Goal: Task Accomplishment & Management: Complete application form

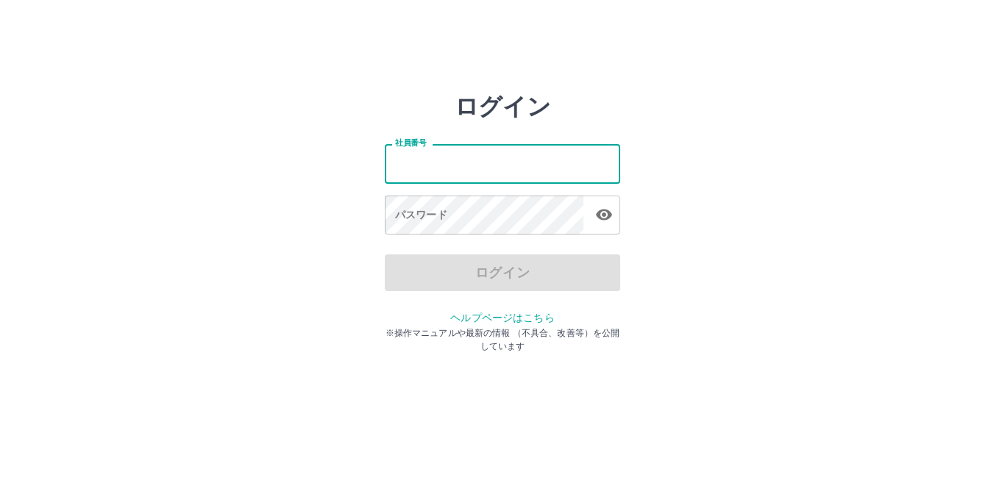
click at [511, 182] on input "社員番号" at bounding box center [502, 163] width 235 height 39
type input "*******"
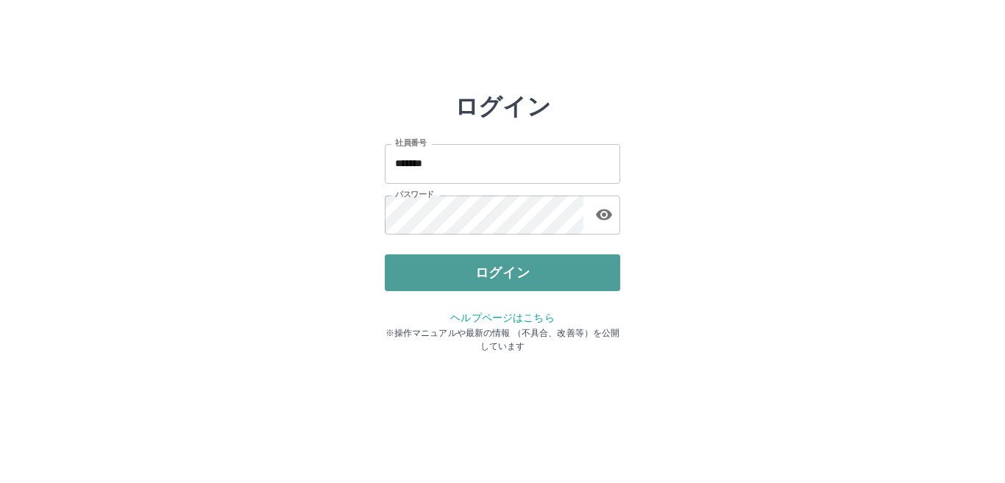
click at [540, 283] on button "ログイン" at bounding box center [502, 273] width 235 height 37
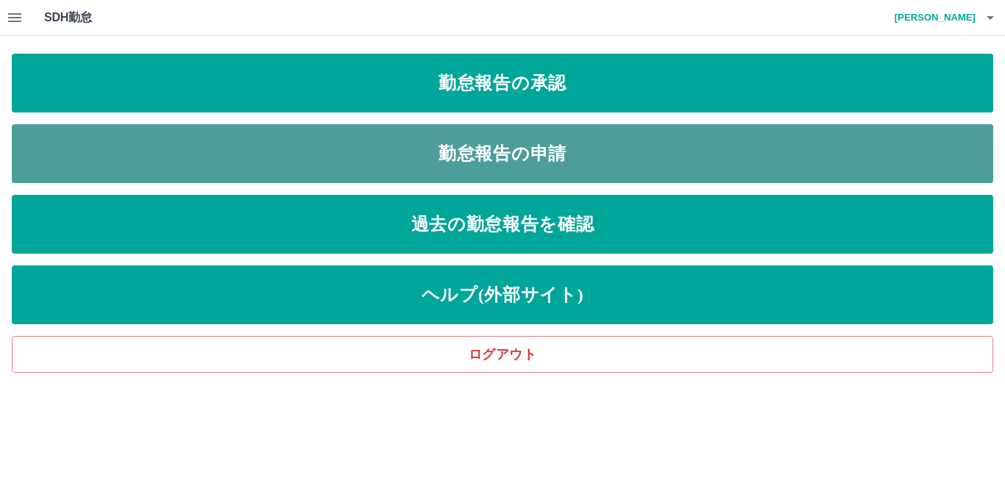
click at [458, 159] on link "勤怠報告の申請" at bounding box center [502, 153] width 981 height 59
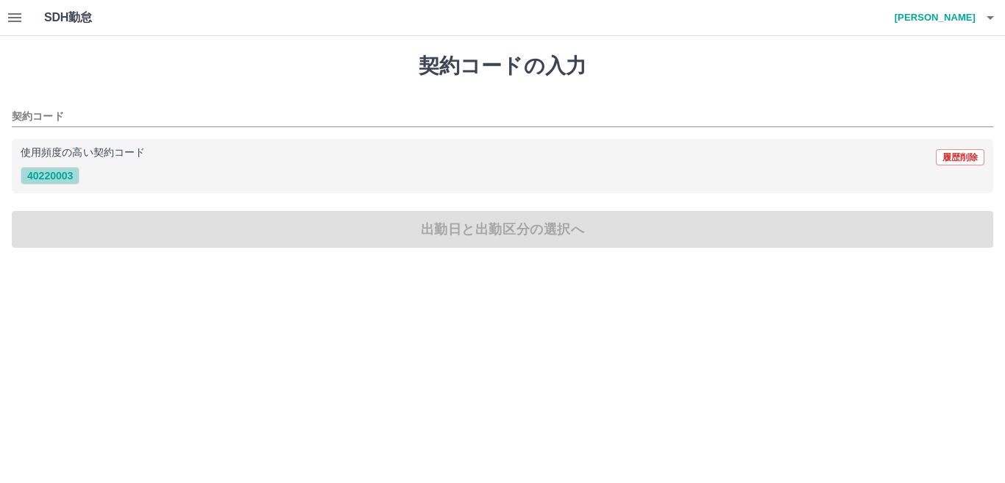
click at [70, 171] on button "40220003" at bounding box center [50, 176] width 59 height 18
type input "********"
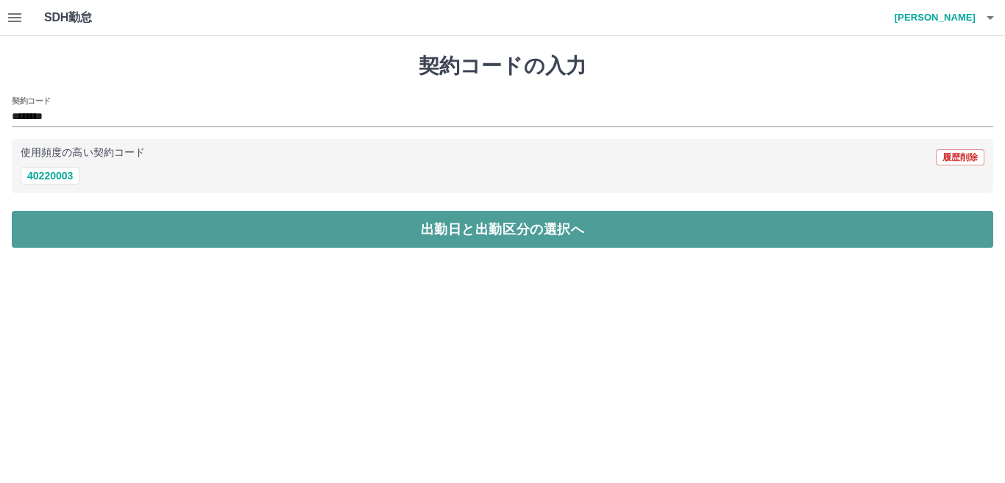
click at [106, 216] on button "出勤日と出勤区分の選択へ" at bounding box center [502, 229] width 981 height 37
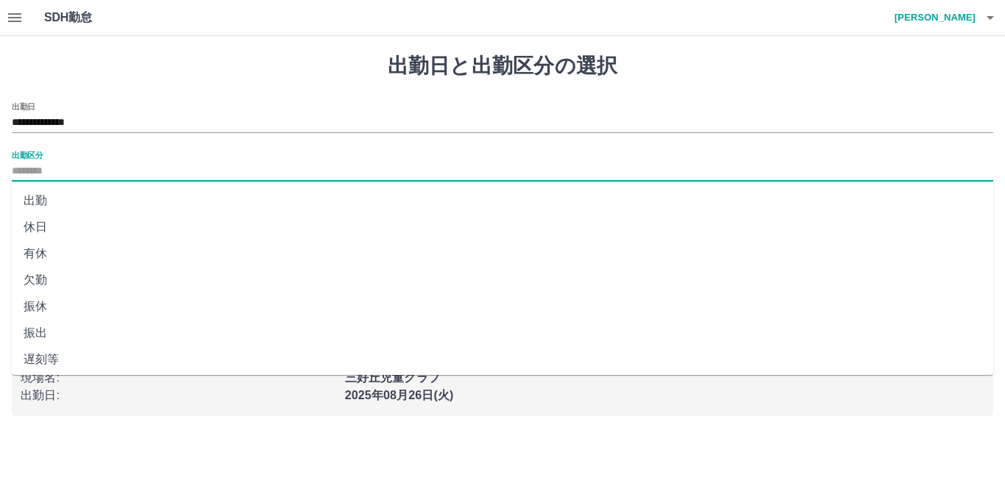
click at [43, 176] on input "出勤区分" at bounding box center [502, 172] width 981 height 18
click at [38, 203] on li "出勤" at bounding box center [502, 201] width 981 height 26
type input "**"
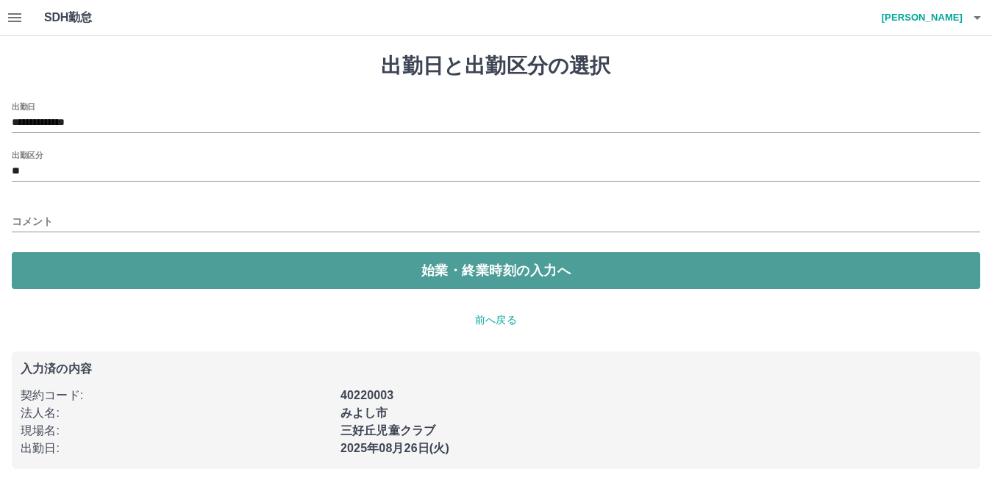
click at [138, 275] on button "始業・終業時刻の入力へ" at bounding box center [496, 270] width 969 height 37
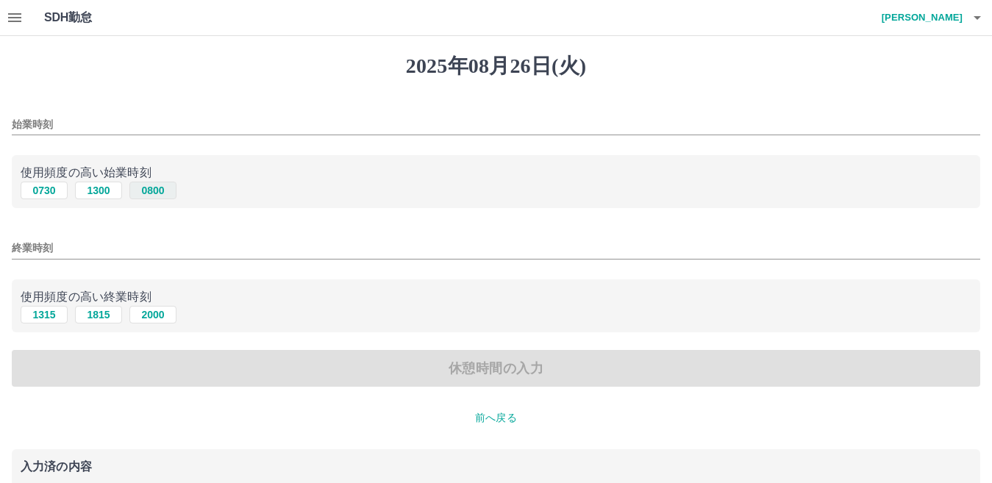
click at [153, 184] on button "0800" at bounding box center [152, 191] width 47 height 18
type input "****"
click at [160, 312] on button "2000" at bounding box center [152, 315] width 47 height 18
type input "****"
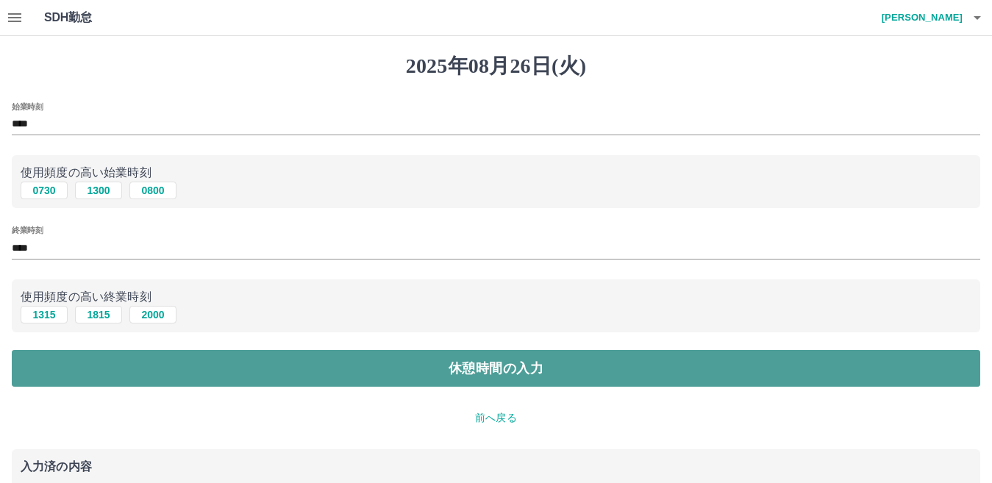
click at [435, 380] on button "休憩時間の入力" at bounding box center [496, 368] width 969 height 37
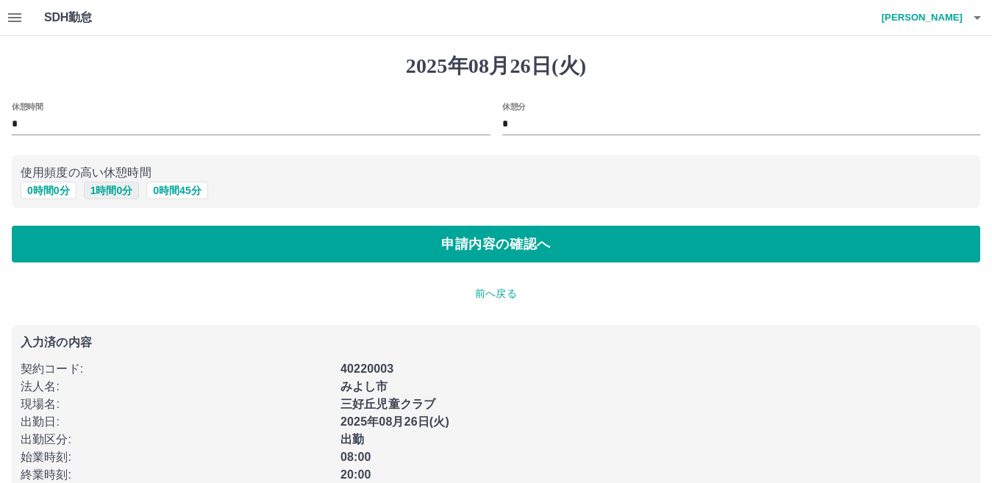
click at [96, 190] on button "1 時間 0 分" at bounding box center [112, 191] width 56 height 18
type input "*"
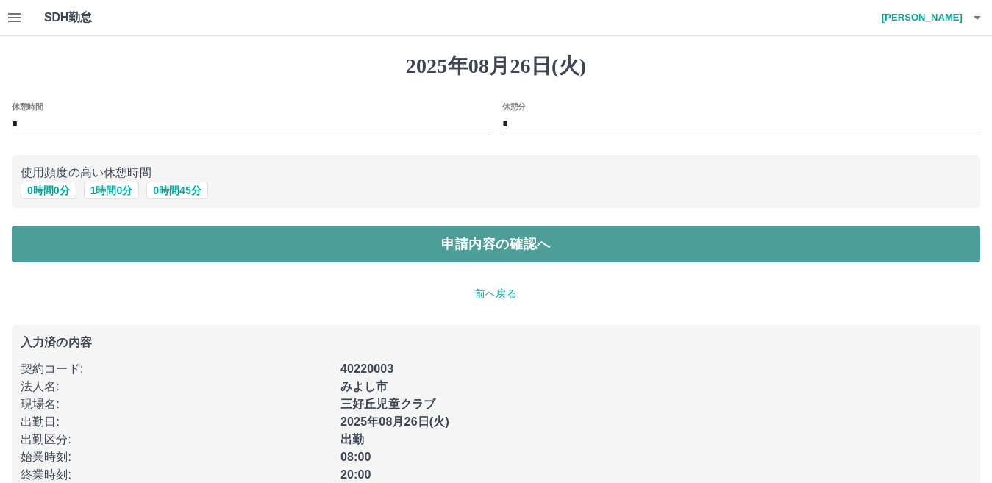
click at [273, 234] on button "申請内容の確認へ" at bounding box center [496, 244] width 969 height 37
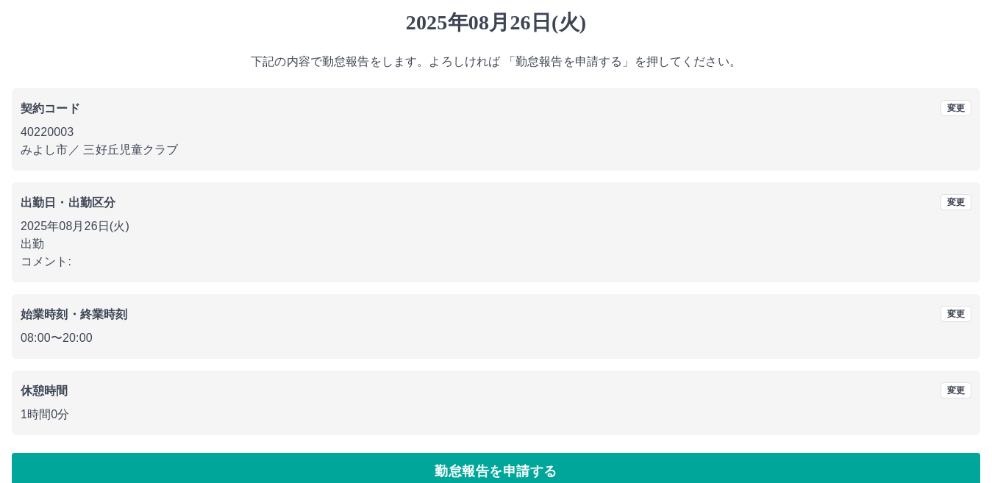
scroll to position [68, 0]
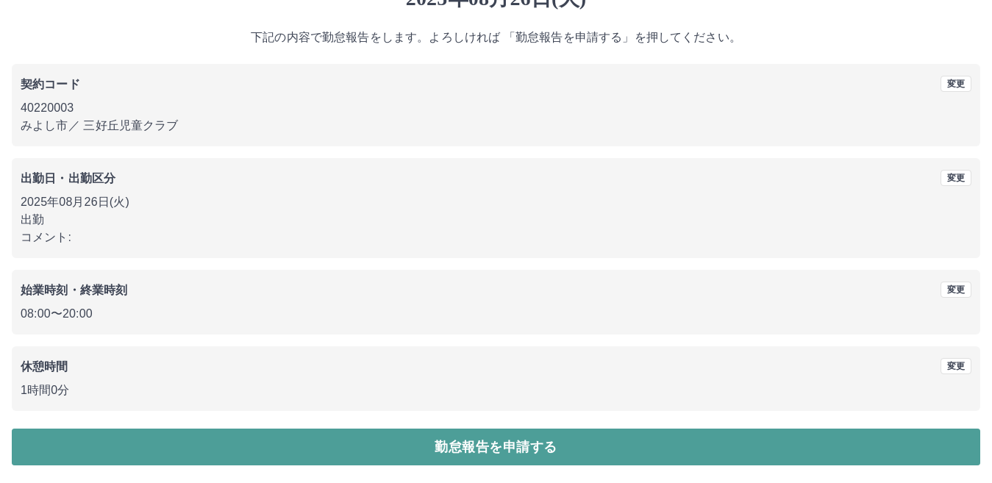
click at [512, 447] on button "勤怠報告を申請する" at bounding box center [496, 447] width 969 height 37
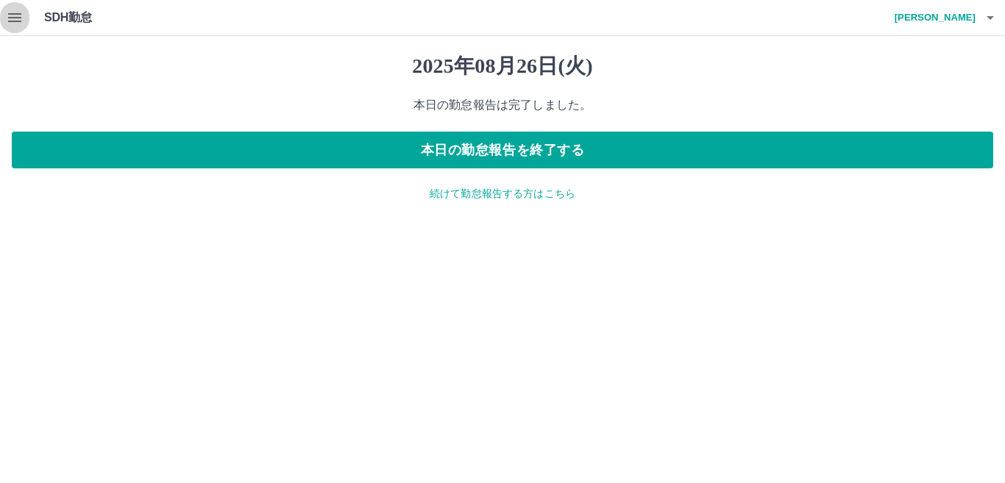
click at [24, 22] on button "button" at bounding box center [14, 17] width 29 height 35
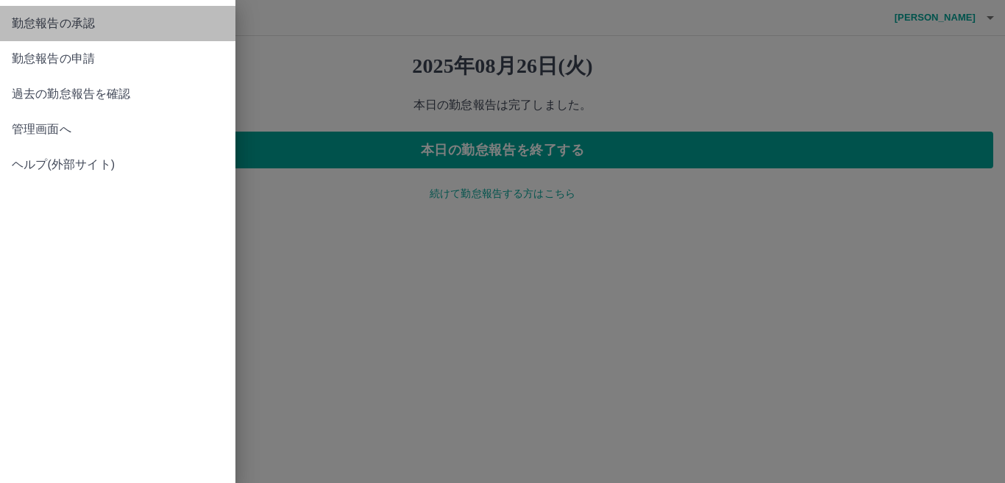
click at [53, 21] on span "勤怠報告の承認" at bounding box center [118, 24] width 212 height 18
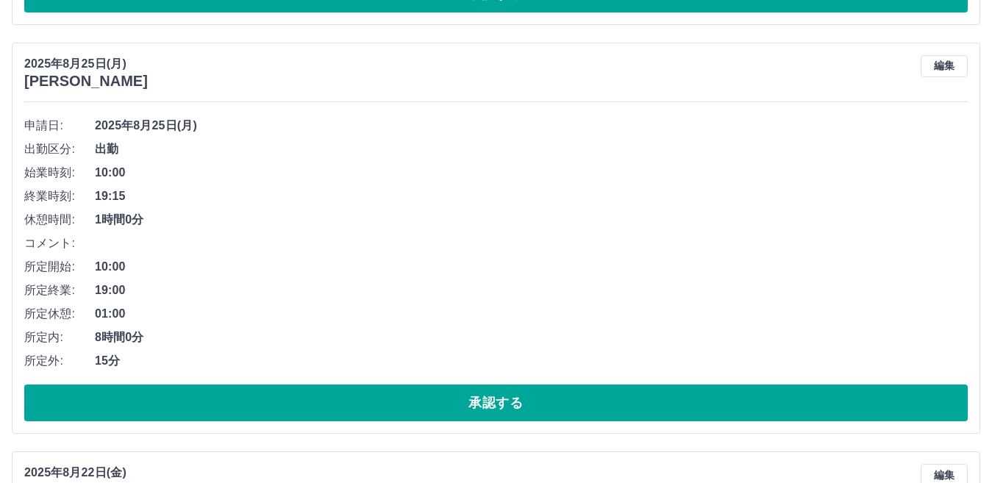
scroll to position [6244, 0]
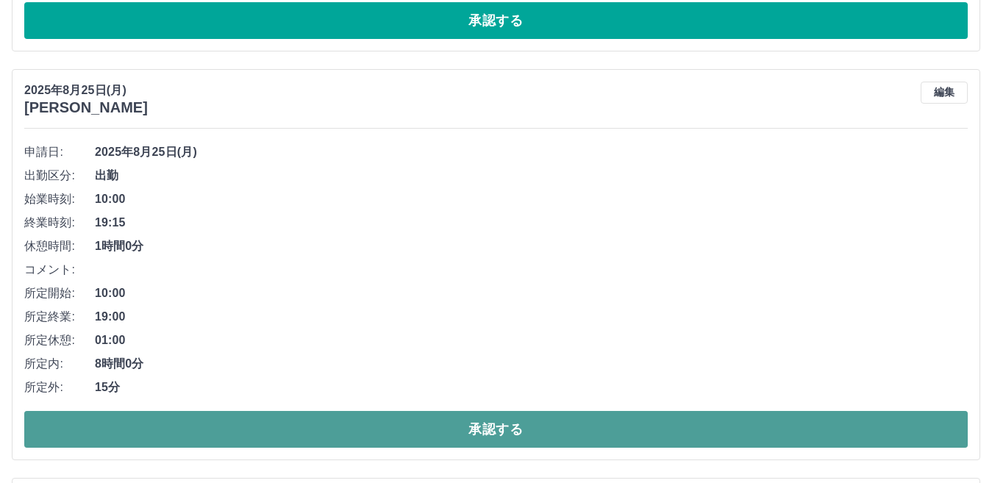
click at [182, 418] on button "承認する" at bounding box center [496, 429] width 944 height 37
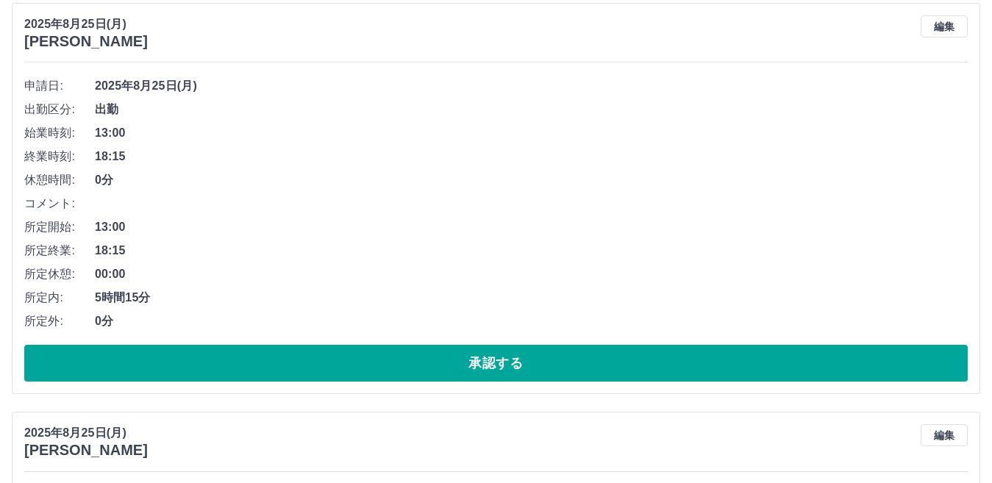
scroll to position [4257, 0]
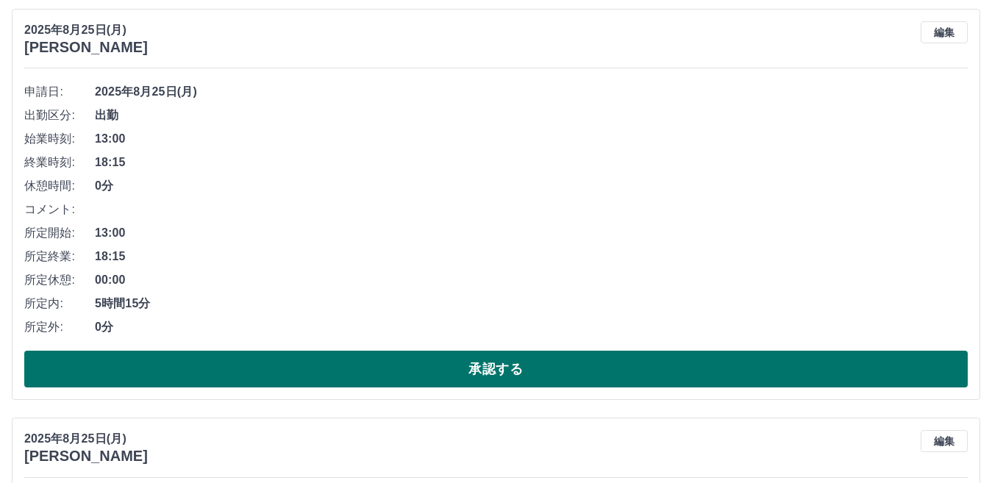
click at [235, 365] on button "承認する" at bounding box center [496, 369] width 944 height 37
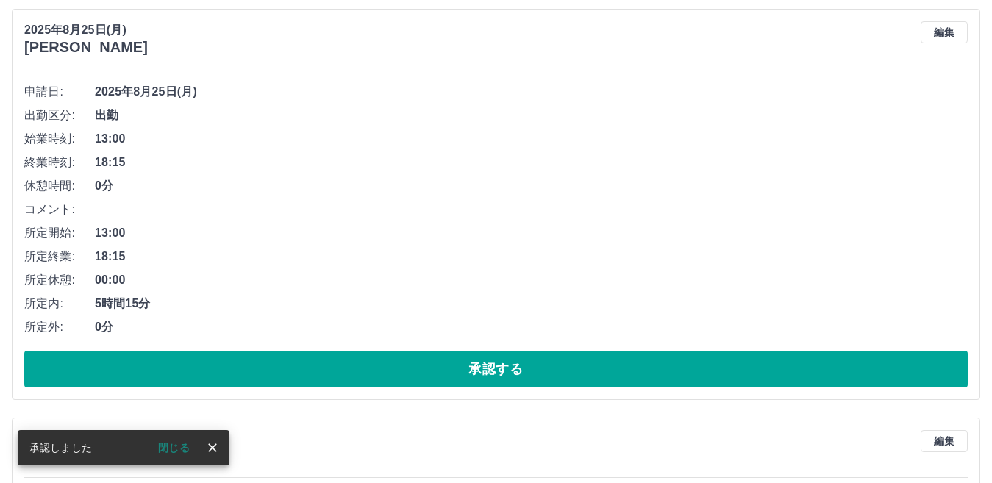
scroll to position [3848, 0]
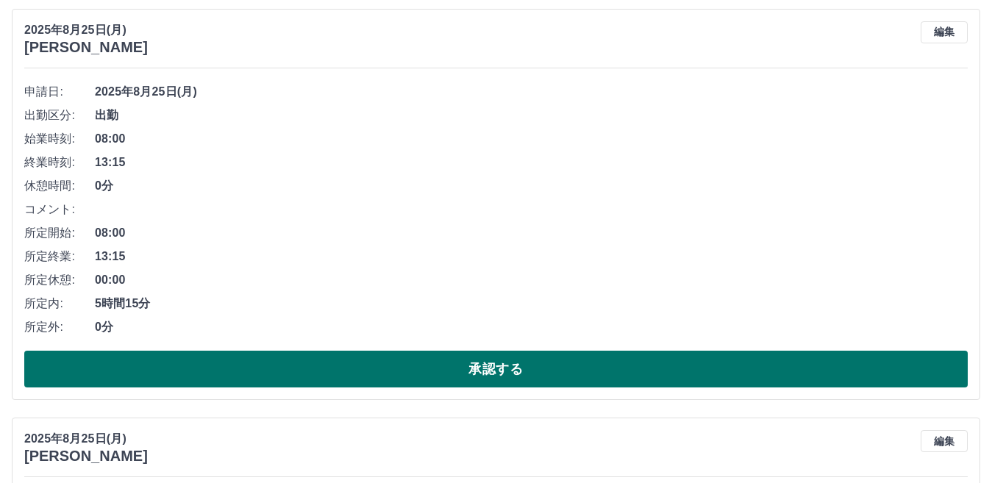
click at [291, 362] on button "承認する" at bounding box center [496, 369] width 944 height 37
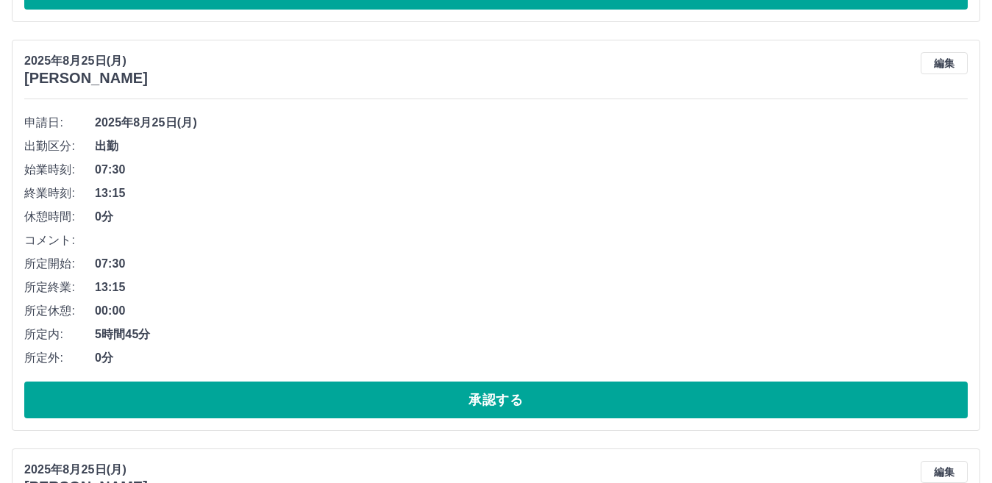
scroll to position [2998, 0]
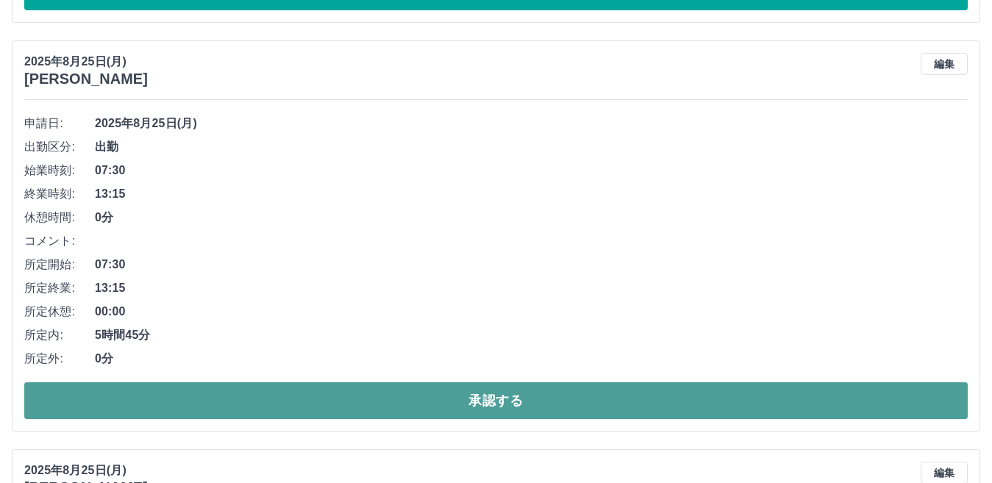
click at [378, 410] on button "承認する" at bounding box center [496, 401] width 944 height 37
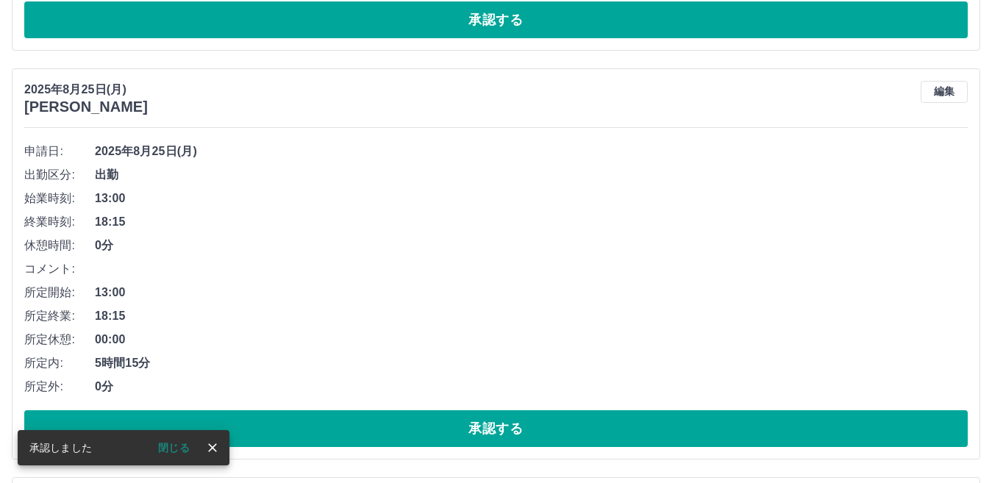
scroll to position [2557, 0]
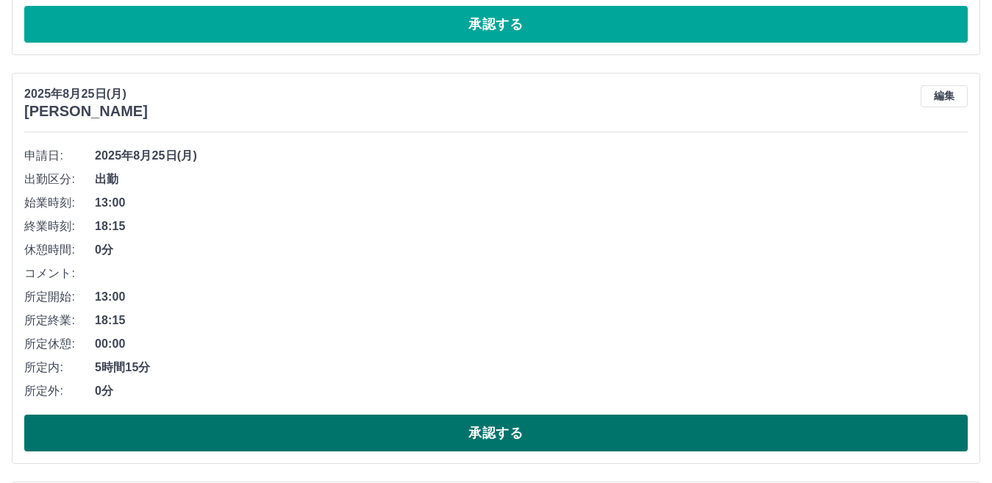
click at [438, 422] on button "承認する" at bounding box center [496, 433] width 944 height 37
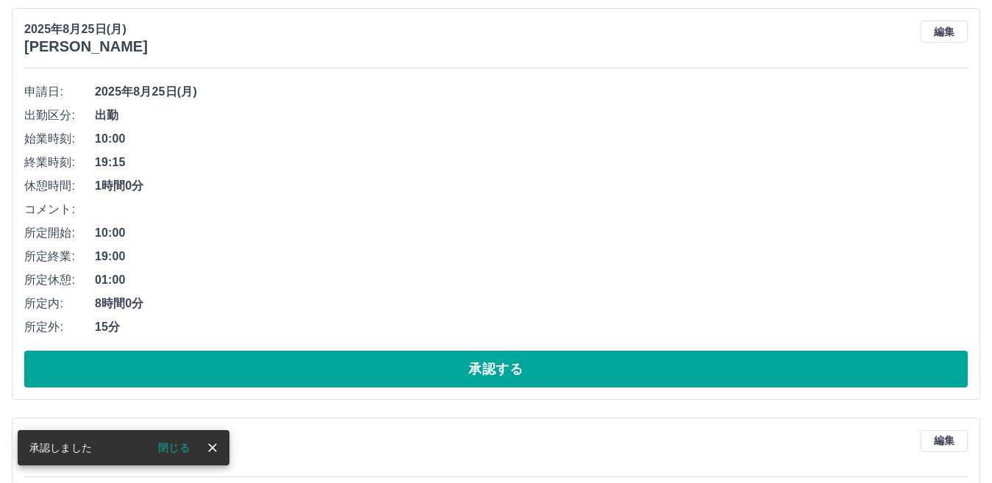
scroll to position [2189, 0]
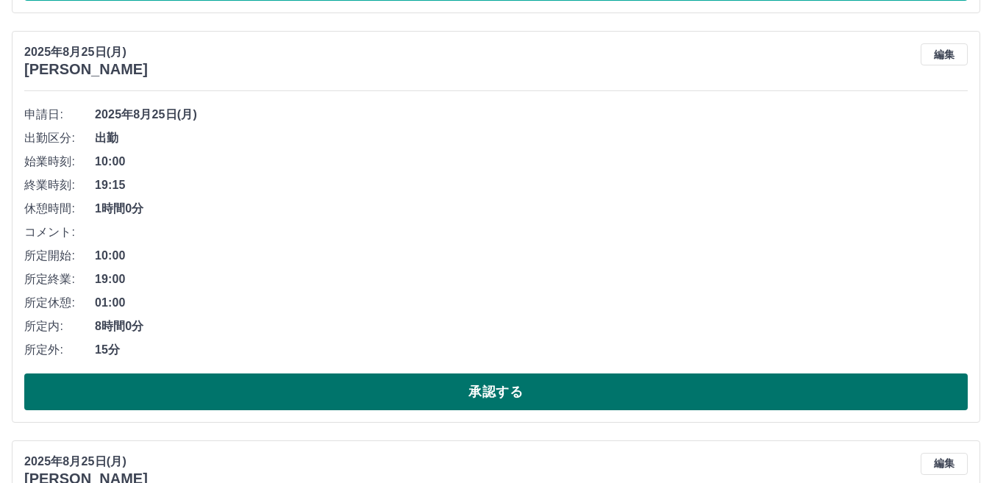
click at [480, 385] on button "承認する" at bounding box center [496, 392] width 944 height 37
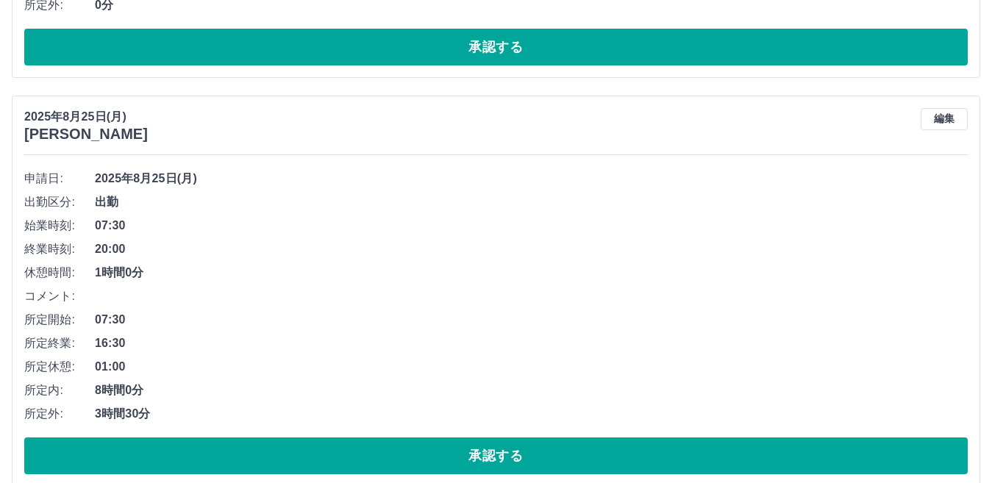
scroll to position [1379, 0]
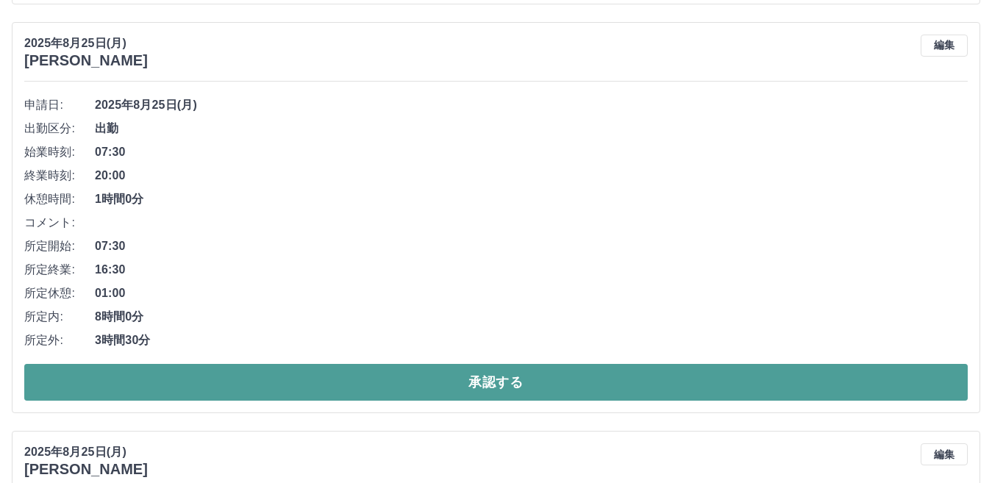
click at [471, 387] on button "承認する" at bounding box center [496, 382] width 944 height 37
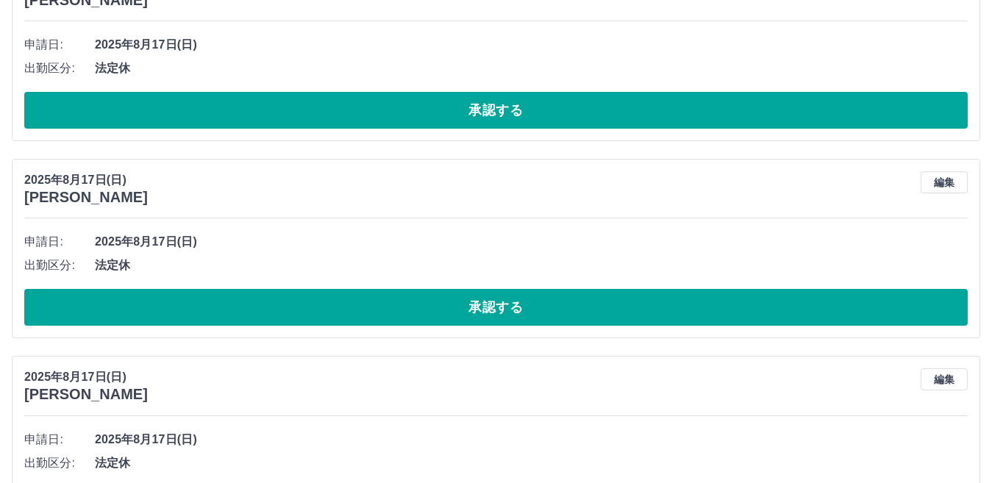
scroll to position [8071, 0]
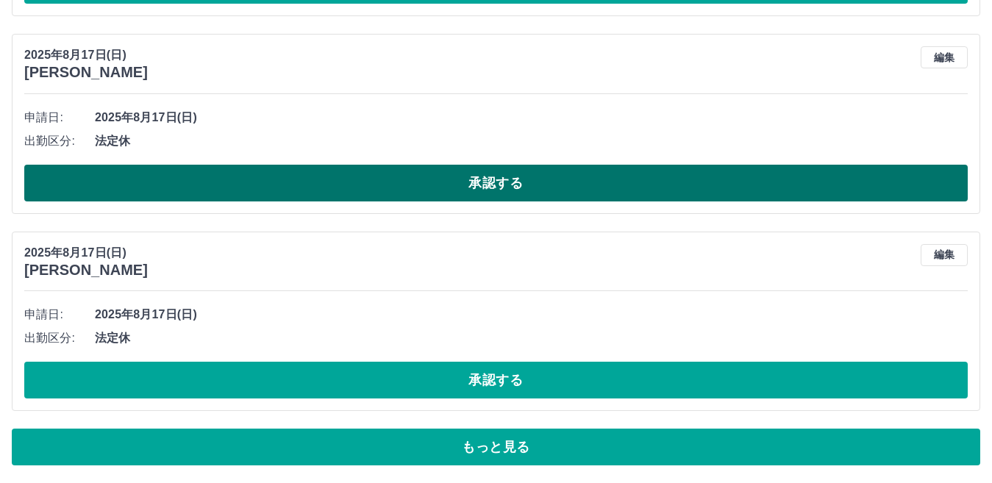
click at [504, 192] on button "承認する" at bounding box center [496, 183] width 944 height 37
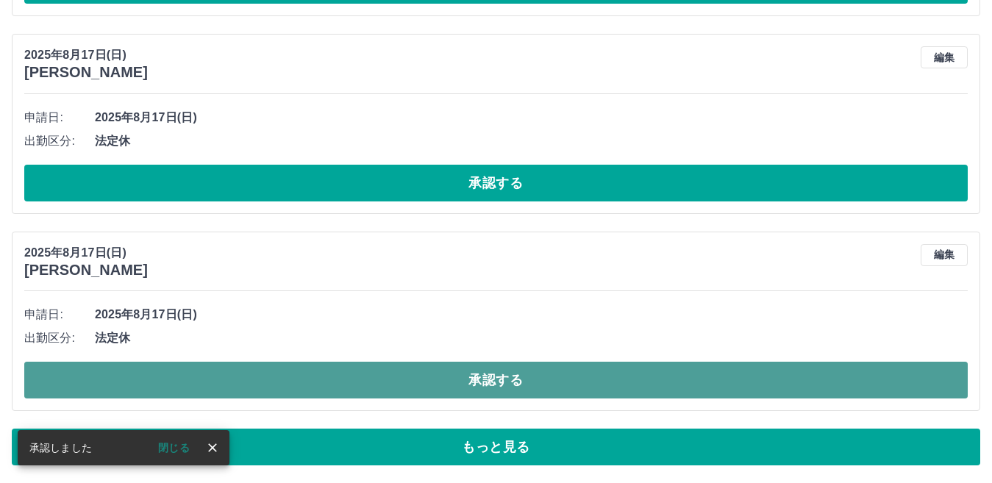
click at [545, 384] on button "承認する" at bounding box center [496, 380] width 944 height 37
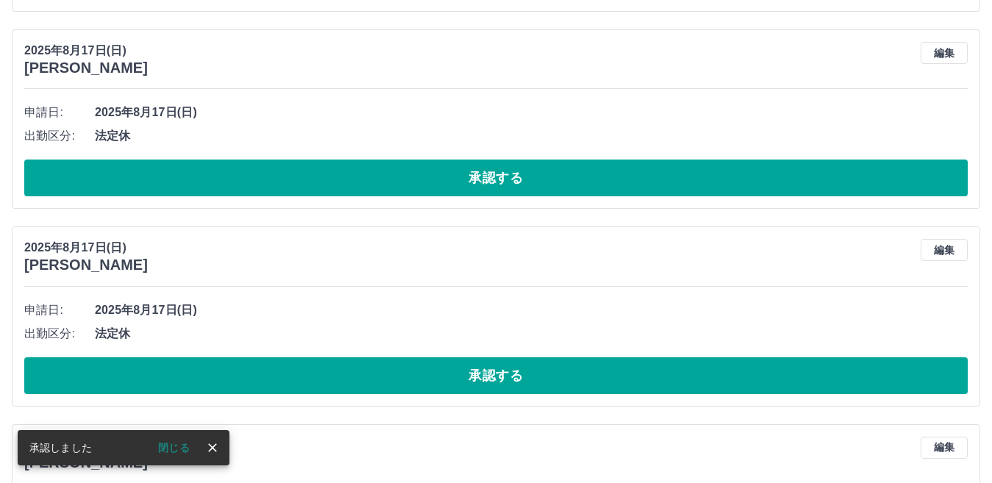
scroll to position [7851, 0]
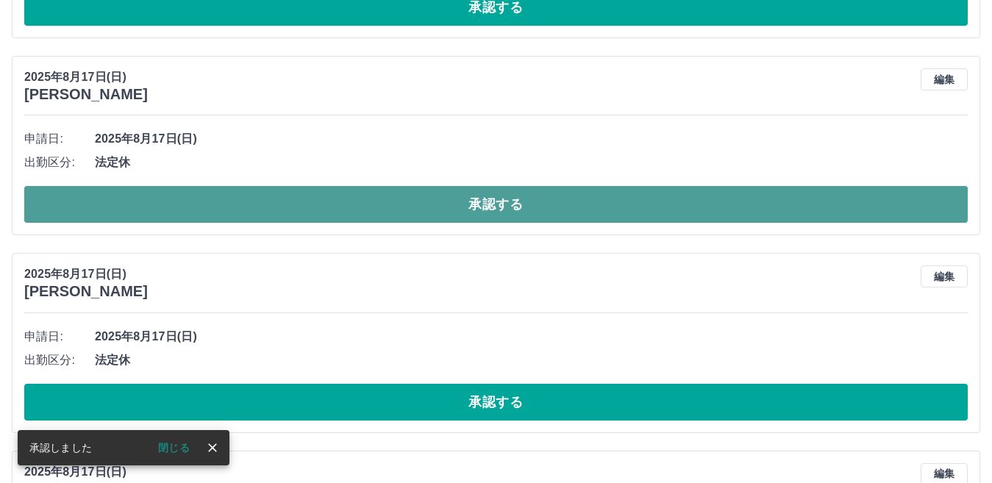
click at [490, 221] on button "承認する" at bounding box center [496, 204] width 944 height 37
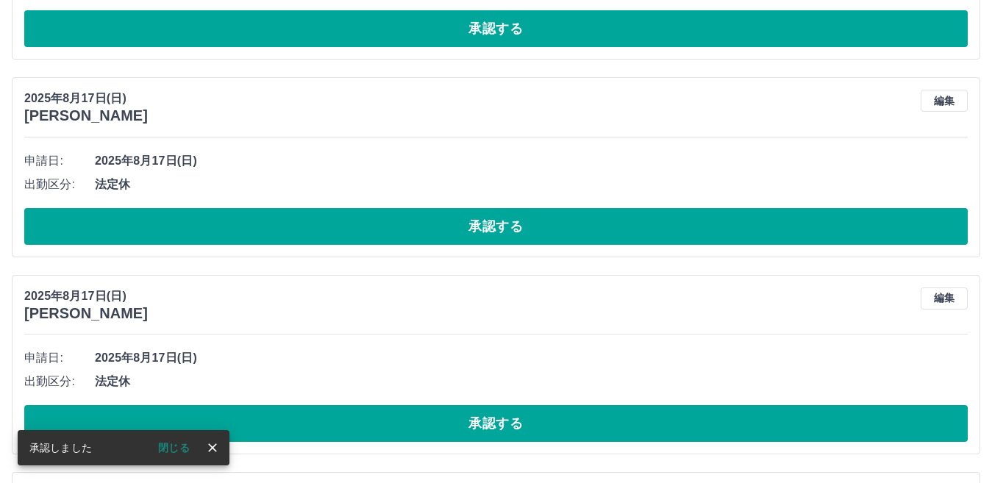
scroll to position [7409, 0]
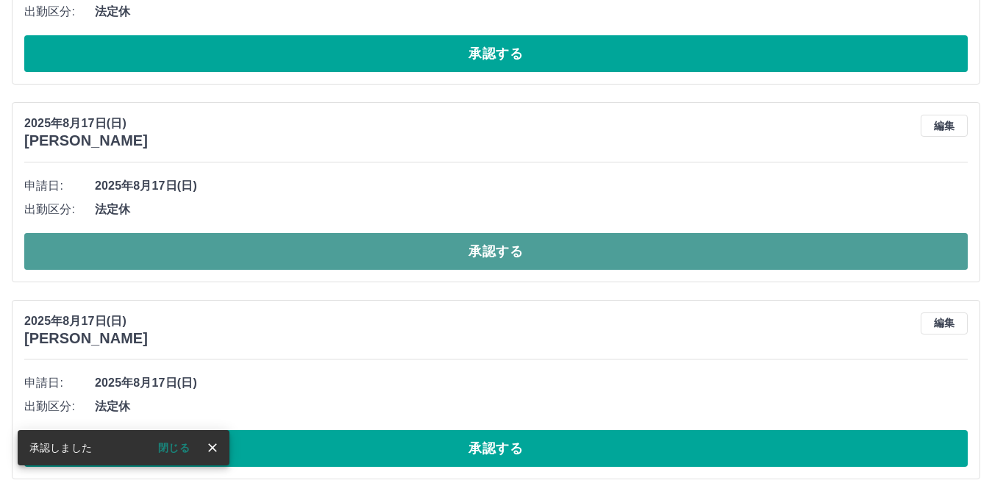
click at [499, 242] on button "承認する" at bounding box center [496, 251] width 944 height 37
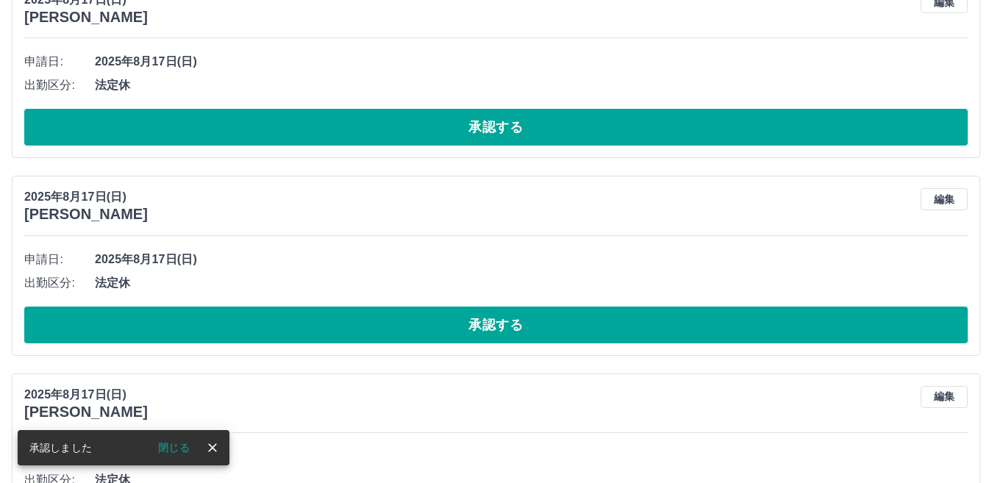
scroll to position [7262, 0]
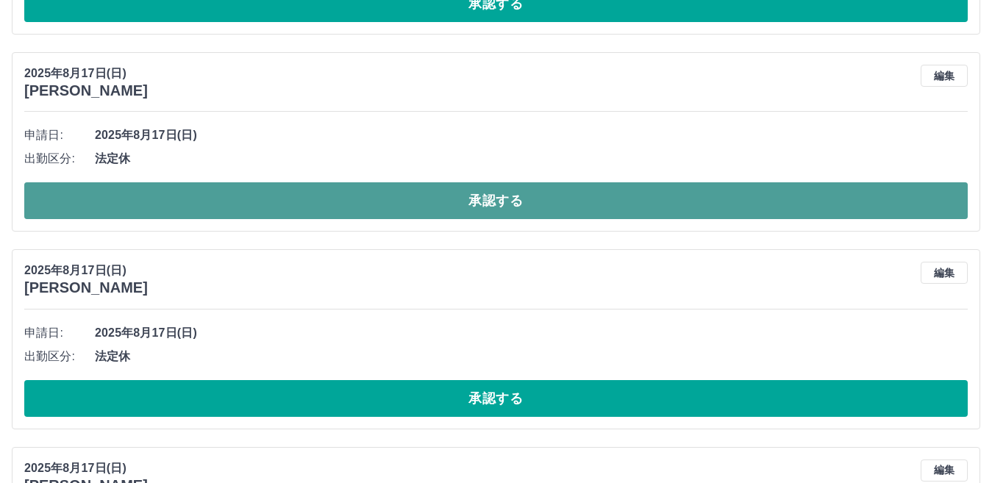
click at [521, 207] on button "承認する" at bounding box center [496, 200] width 944 height 37
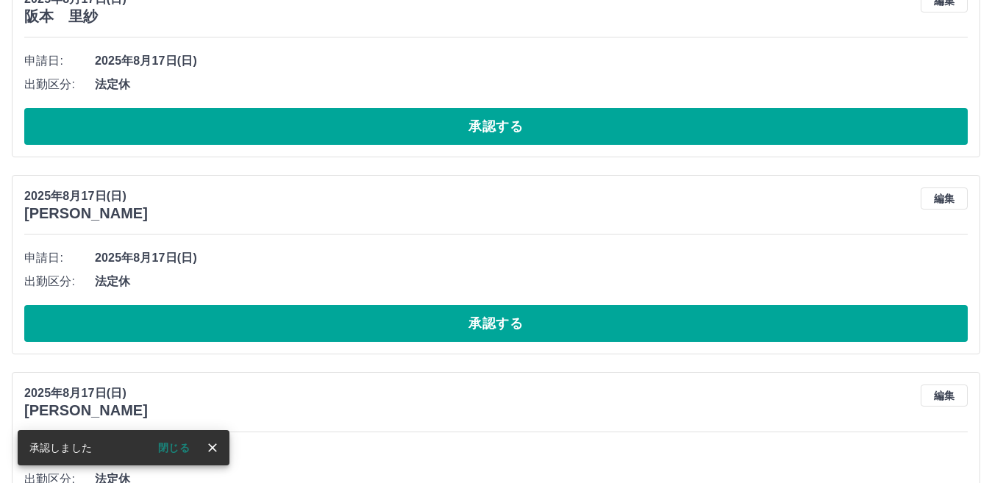
scroll to position [7115, 0]
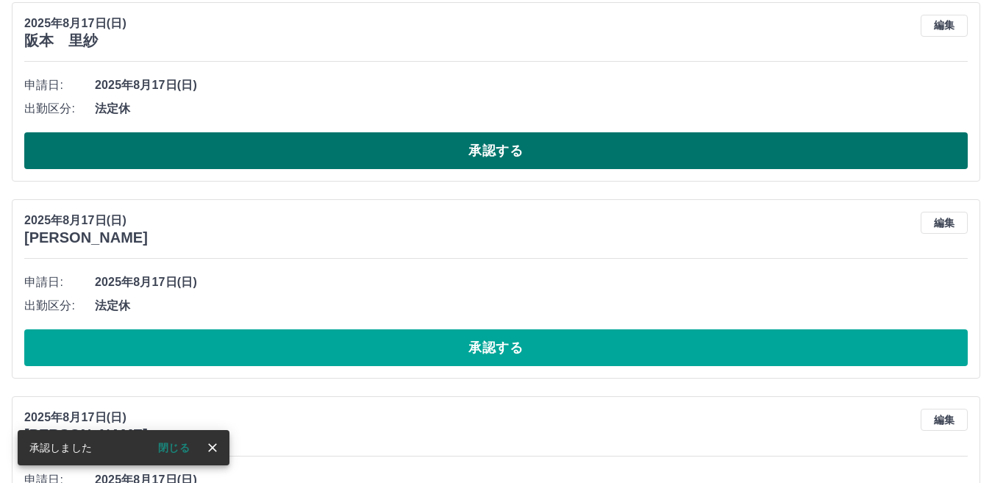
drag, startPoint x: 525, startPoint y: 152, endPoint x: 532, endPoint y: 160, distance: 11.5
click at [525, 152] on button "承認する" at bounding box center [496, 150] width 944 height 37
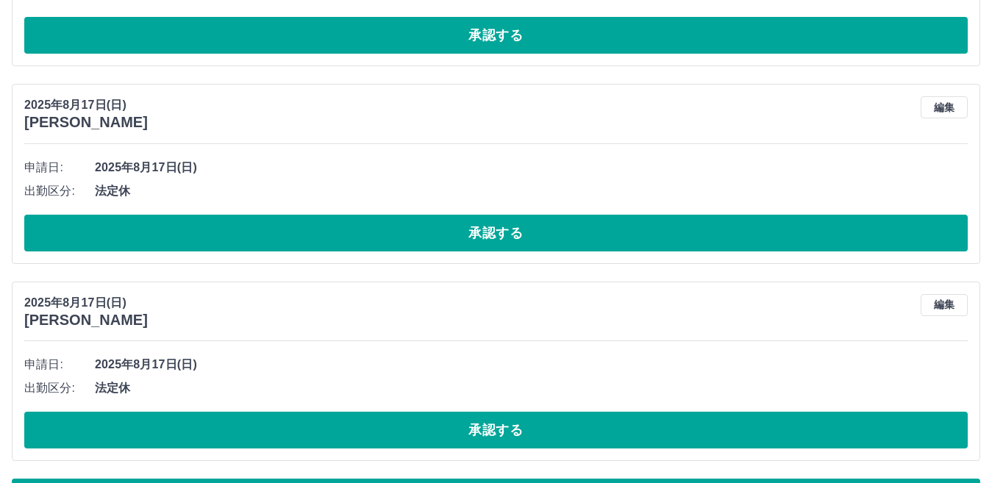
scroll to position [8071, 0]
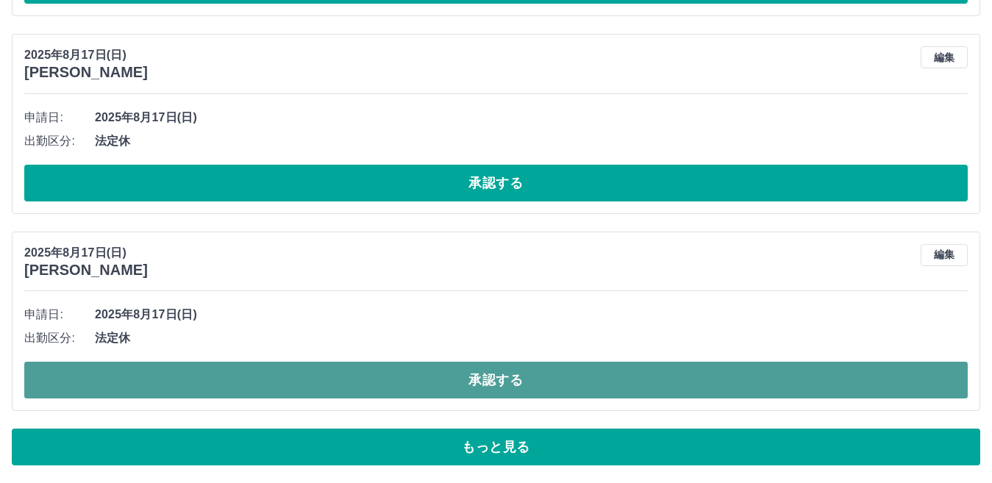
click at [467, 384] on button "承認する" at bounding box center [496, 380] width 944 height 37
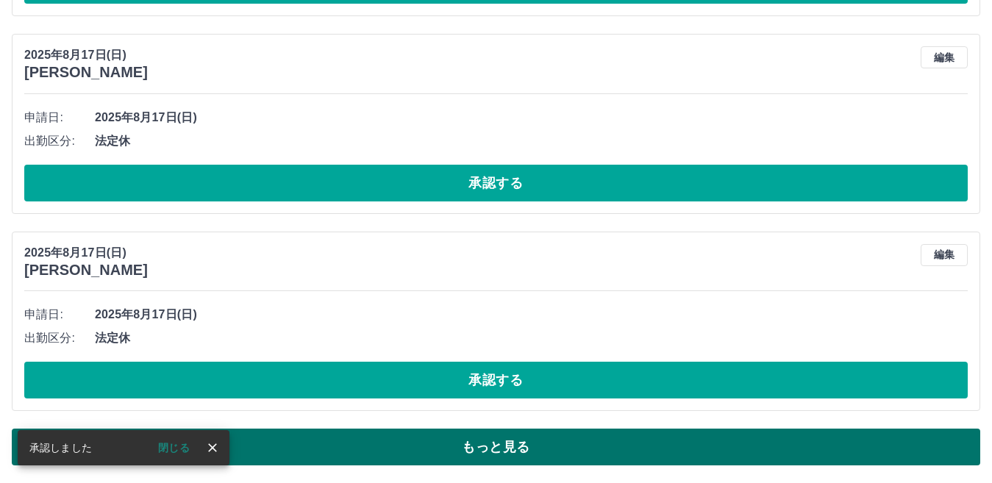
click at [483, 447] on button "もっと見る" at bounding box center [496, 447] width 969 height 37
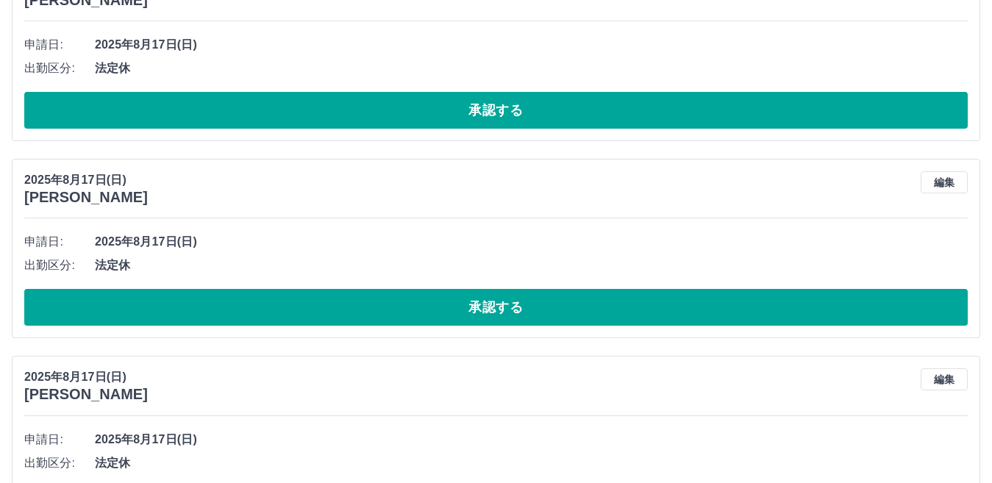
scroll to position [8366, 0]
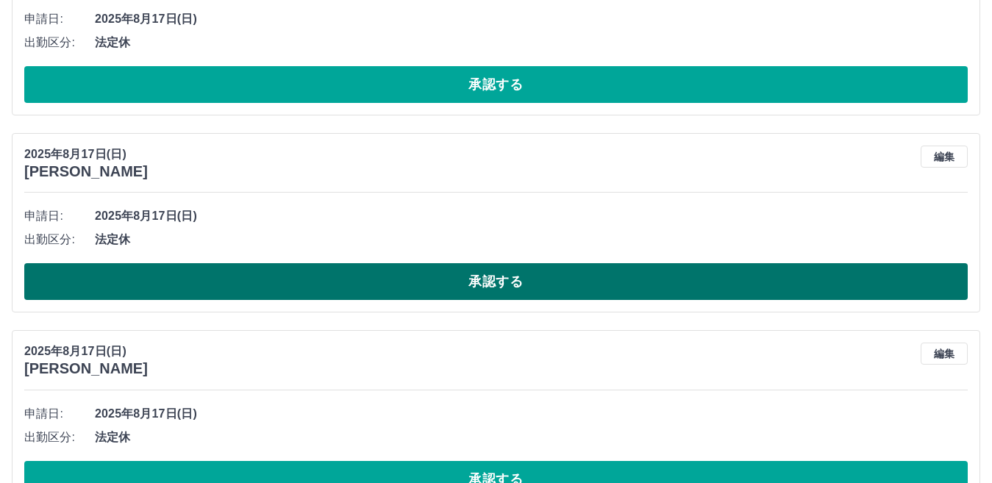
click at [507, 279] on button "承認する" at bounding box center [496, 281] width 944 height 37
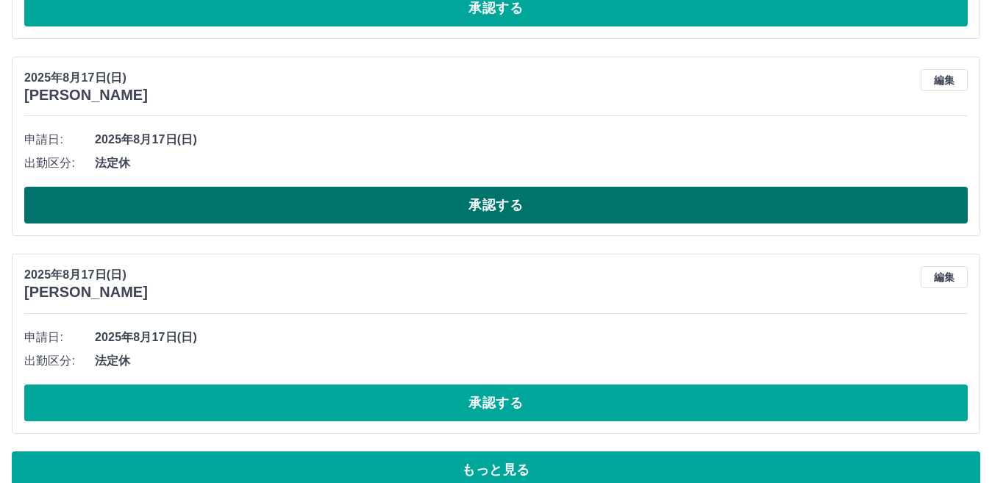
scroll to position [8466, 0]
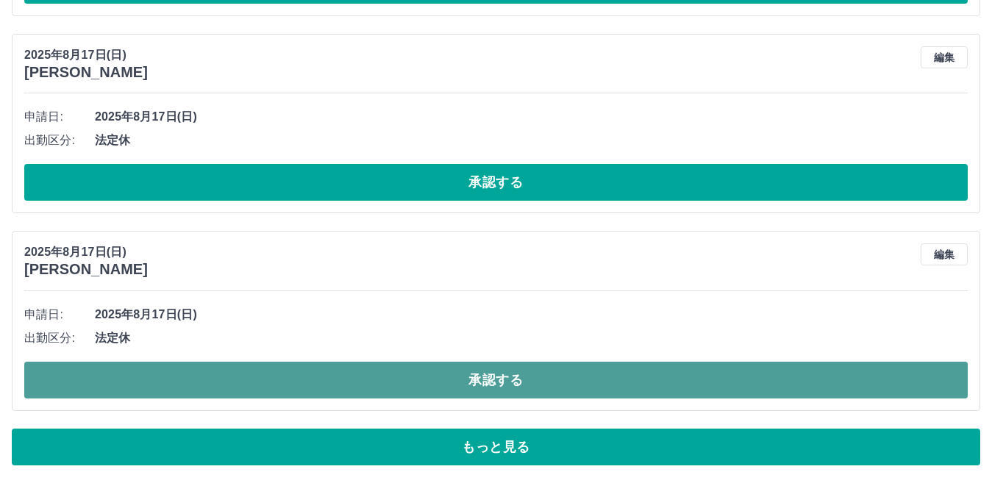
click at [519, 370] on button "承認する" at bounding box center [496, 380] width 944 height 37
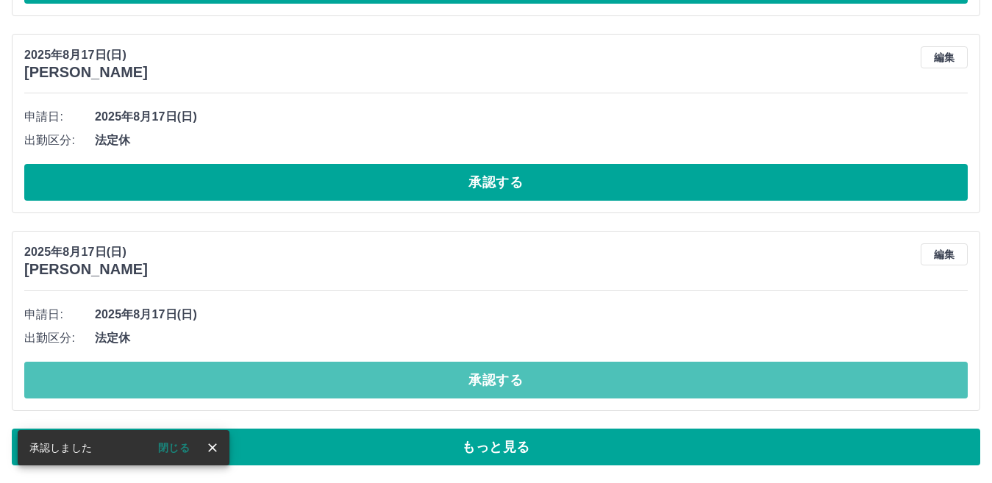
click at [521, 374] on button "承認する" at bounding box center [496, 380] width 944 height 37
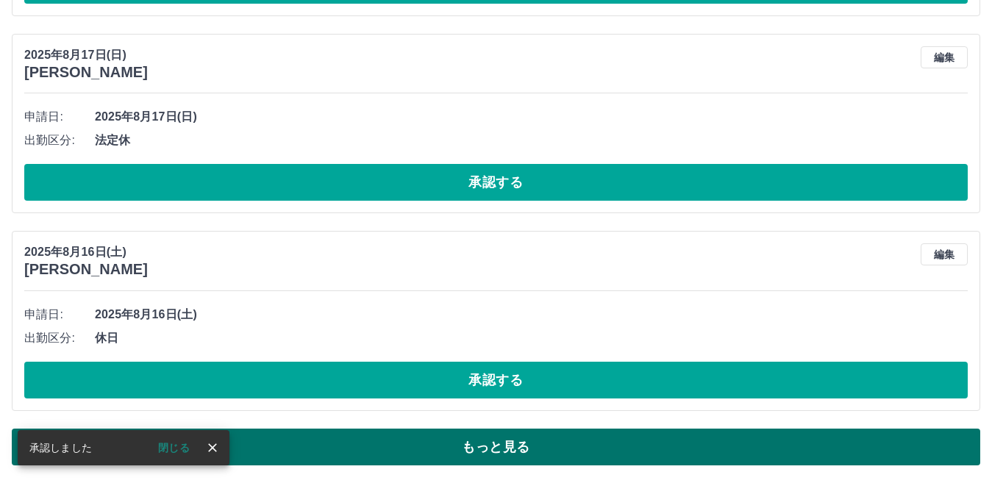
click at [508, 451] on button "もっと見る" at bounding box center [496, 447] width 969 height 37
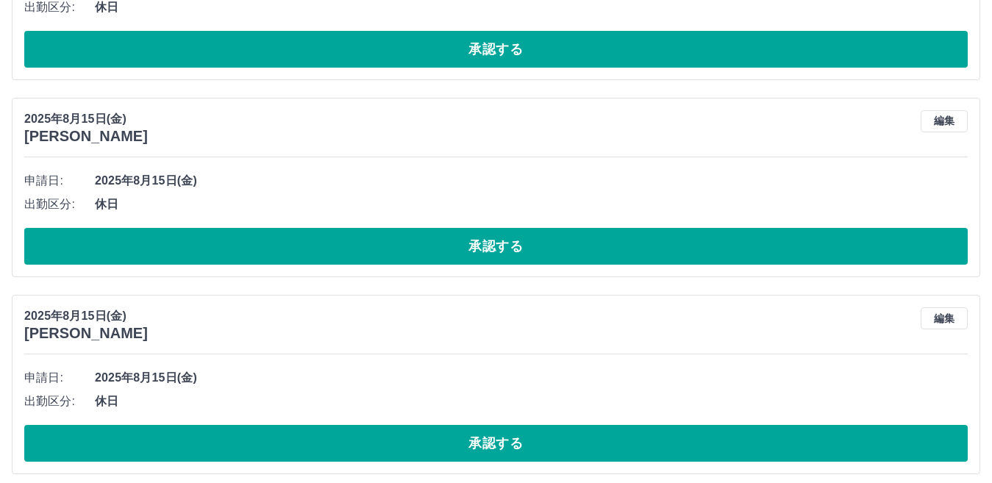
scroll to position [10673, 0]
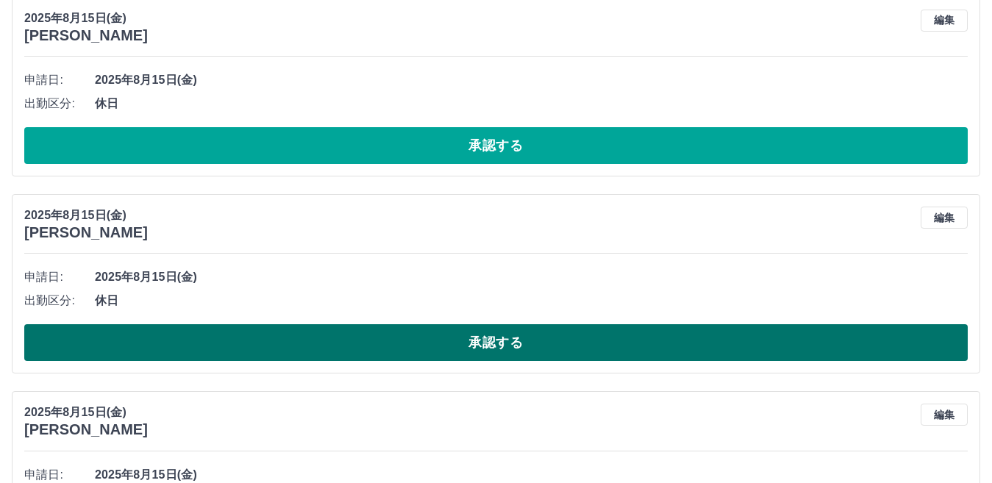
click at [514, 339] on button "承認する" at bounding box center [496, 342] width 944 height 37
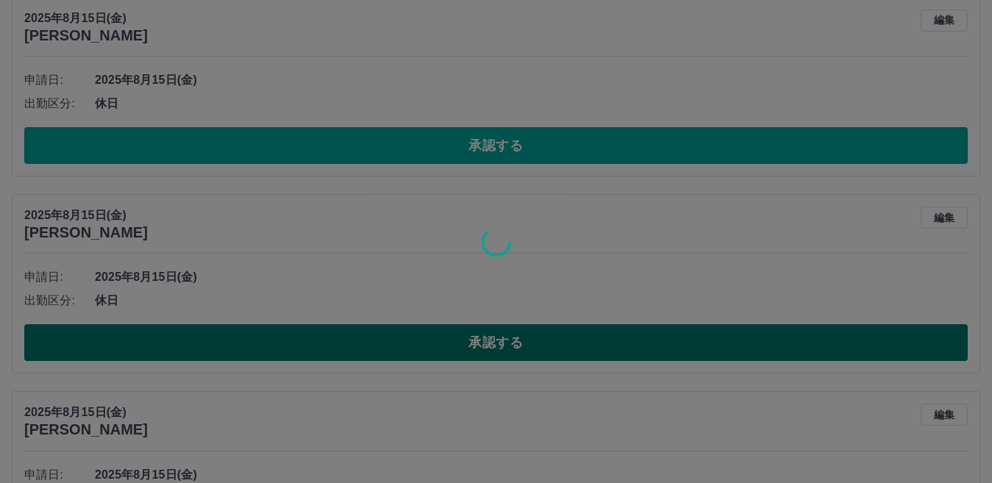
scroll to position [8466, 0]
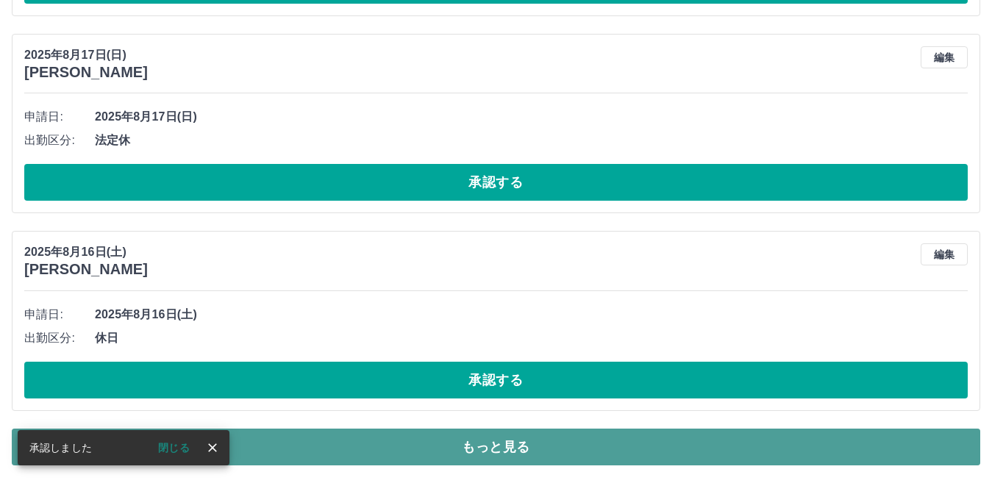
click at [487, 438] on button "もっと見る" at bounding box center [496, 447] width 969 height 37
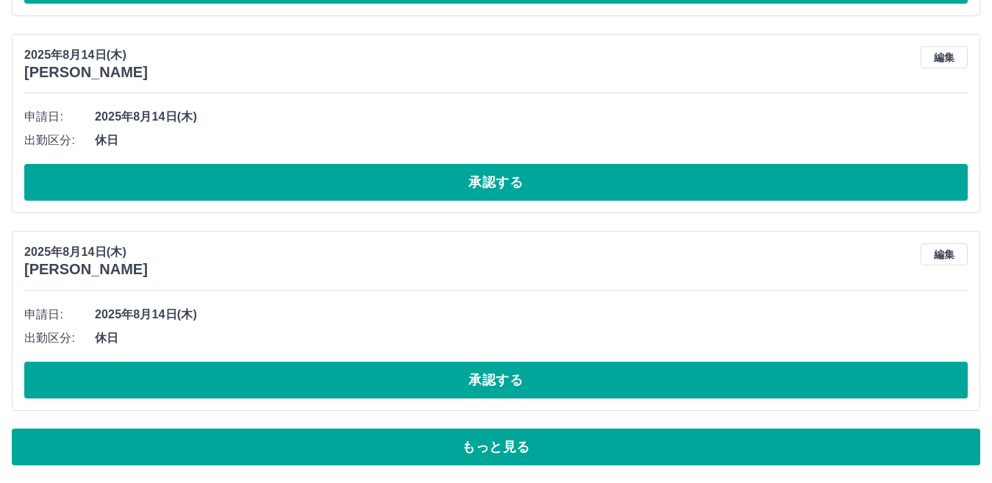
scroll to position [13401, 0]
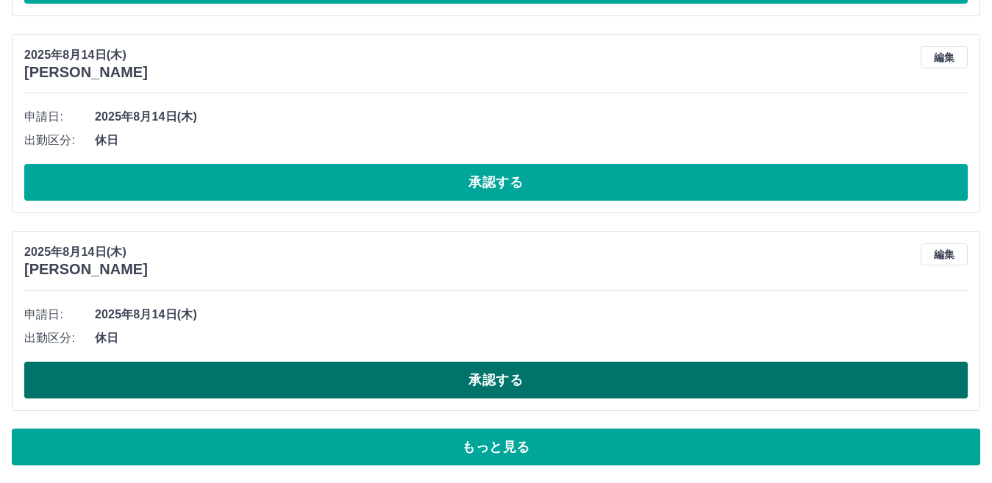
click at [522, 373] on button "承認する" at bounding box center [496, 380] width 944 height 37
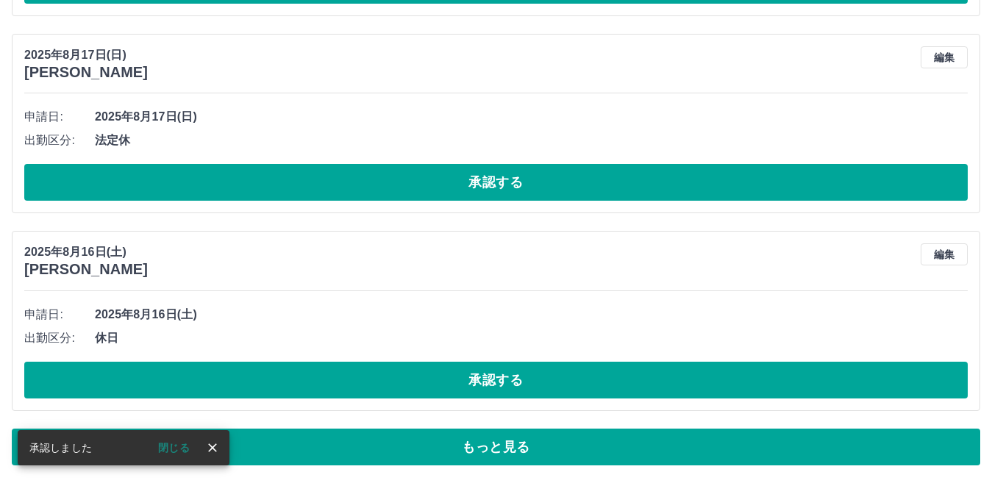
scroll to position [8466, 0]
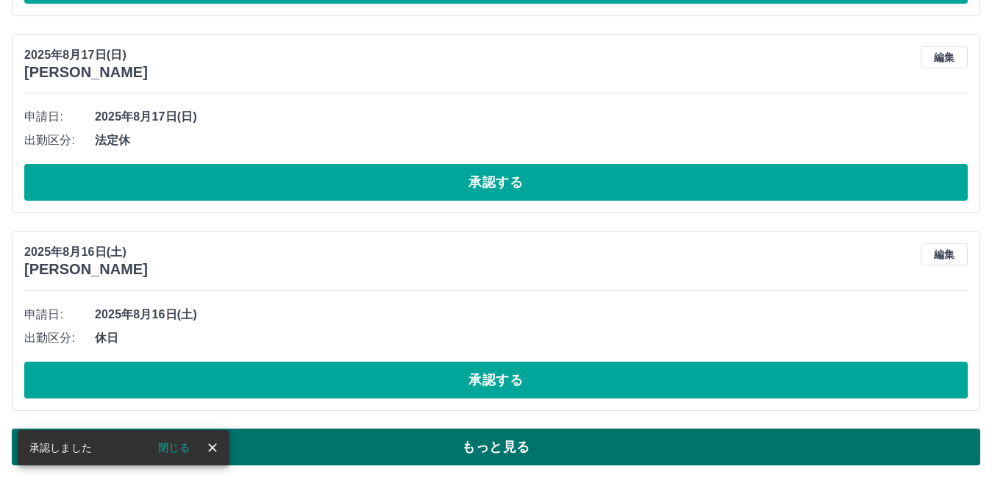
click at [508, 447] on button "もっと見る" at bounding box center [496, 447] width 969 height 37
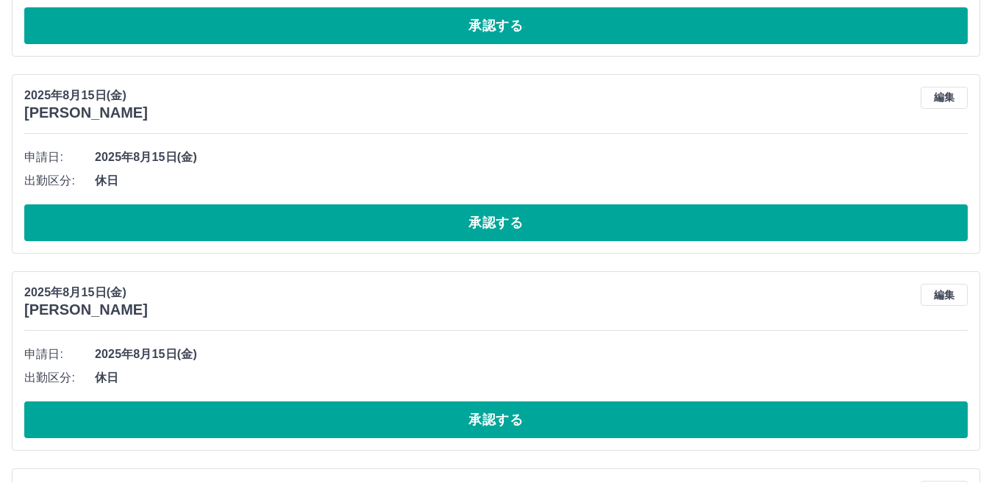
scroll to position [11262, 0]
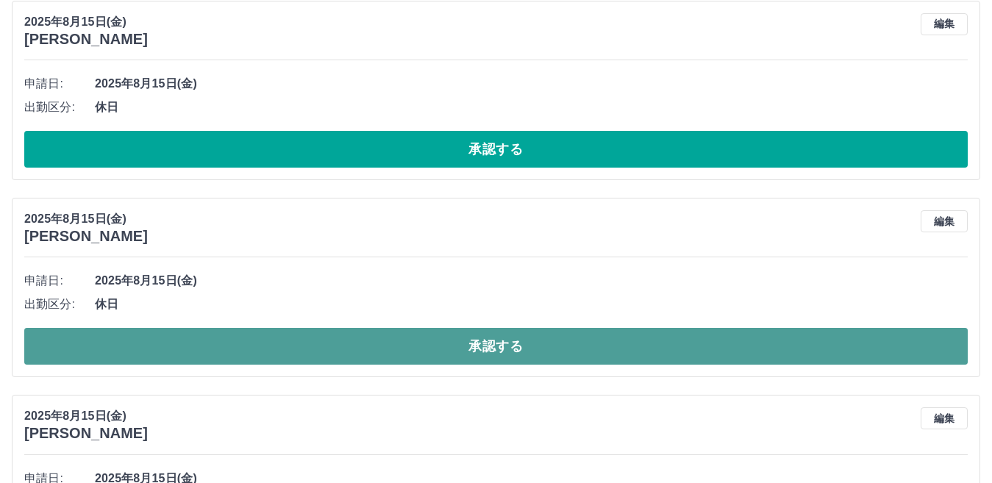
click at [491, 353] on button "承認する" at bounding box center [496, 346] width 944 height 37
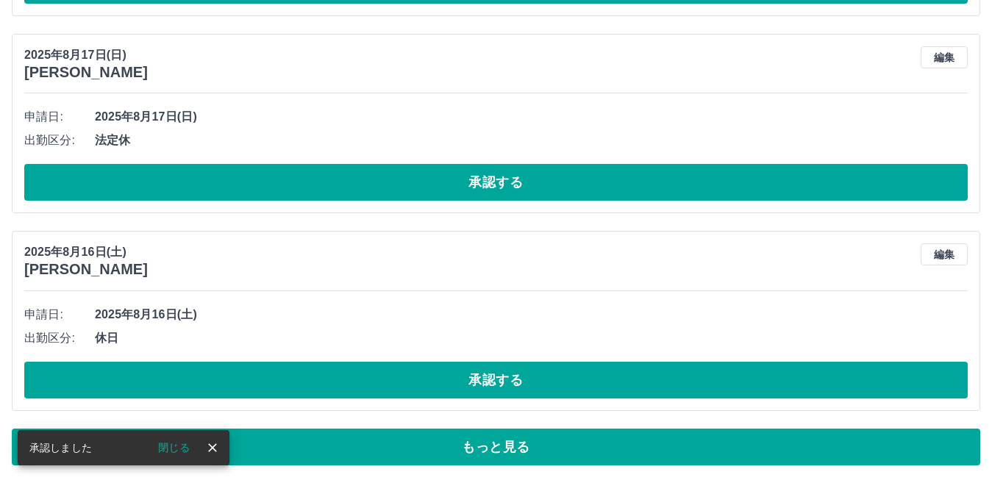
scroll to position [8466, 0]
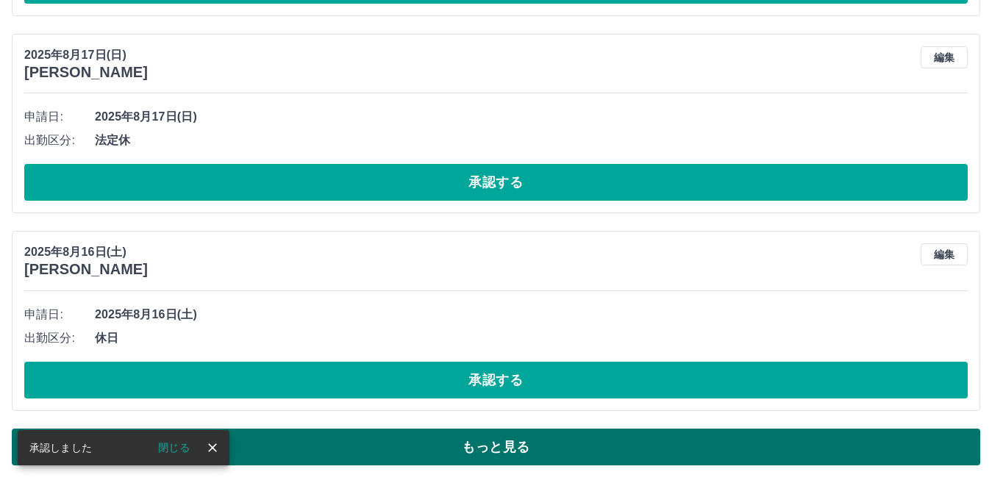
click at [514, 450] on button "もっと見る" at bounding box center [496, 447] width 969 height 37
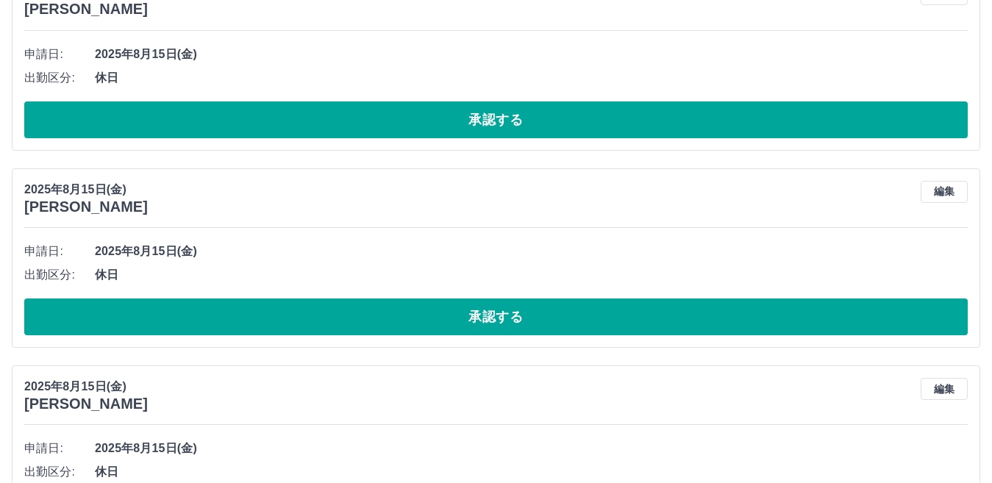
scroll to position [11115, 0]
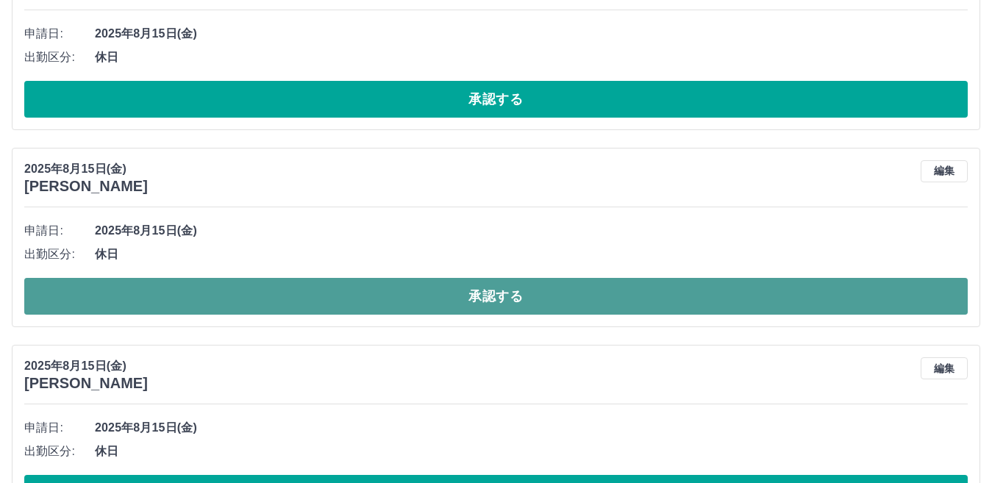
click at [524, 291] on button "承認する" at bounding box center [496, 296] width 944 height 37
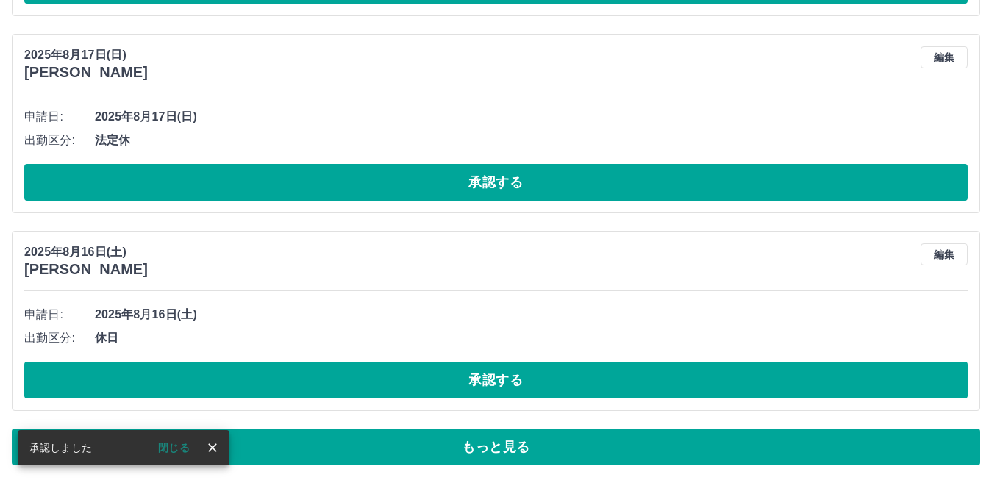
scroll to position [8466, 0]
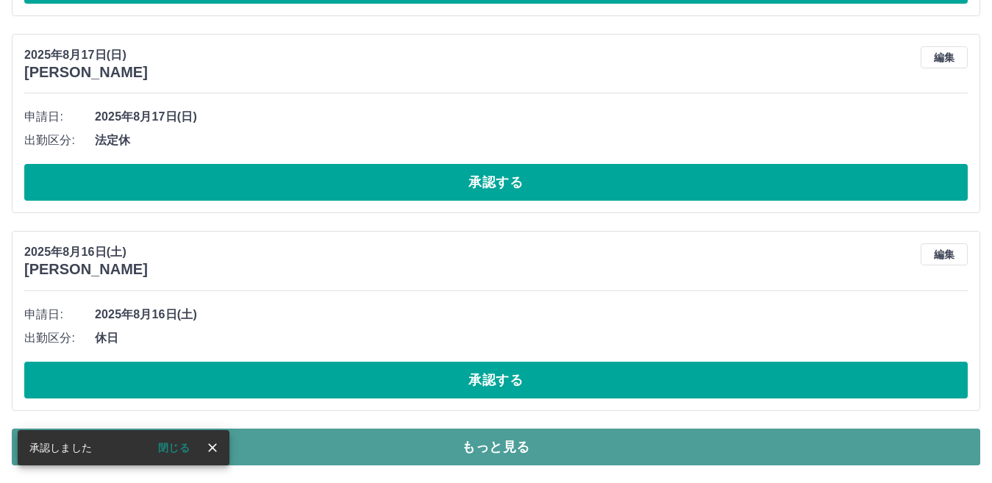
click at [508, 450] on button "もっと見る" at bounding box center [496, 447] width 969 height 37
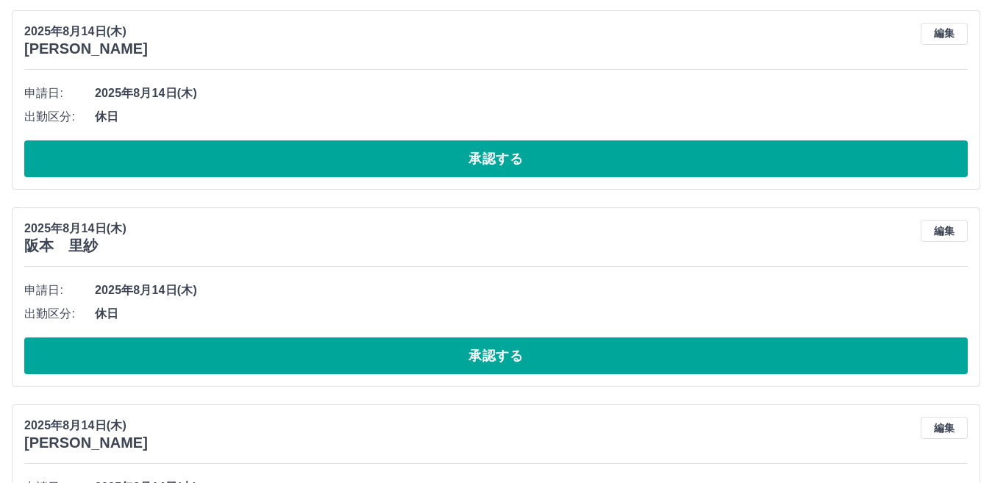
scroll to position [11851, 0]
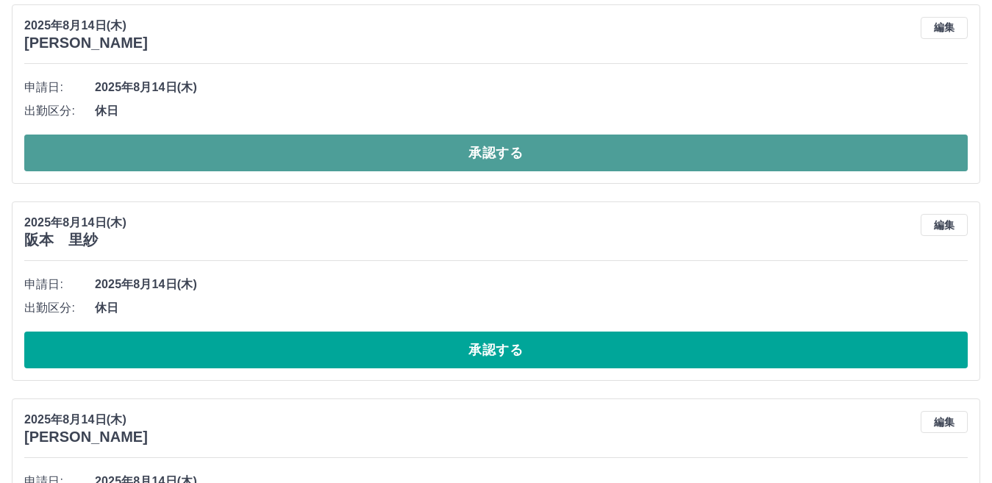
click at [555, 152] on button "承認する" at bounding box center [496, 153] width 944 height 37
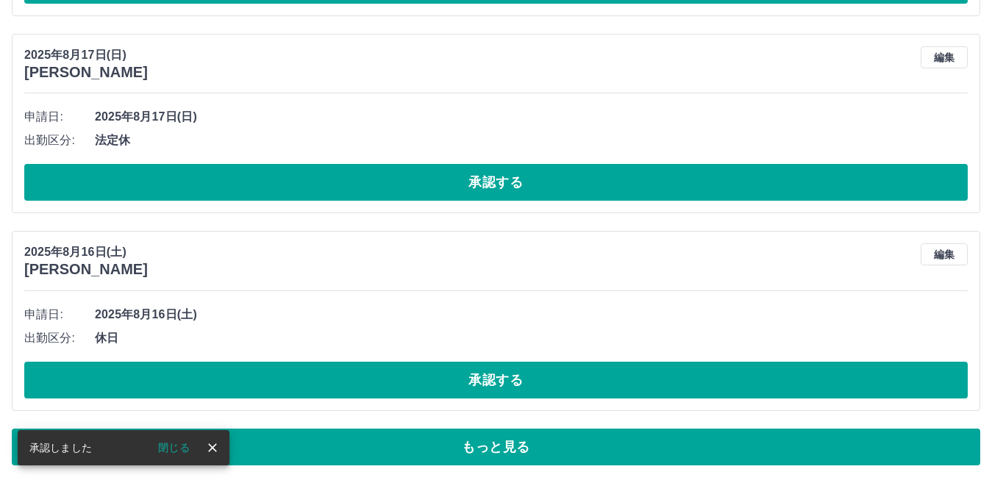
scroll to position [8466, 0]
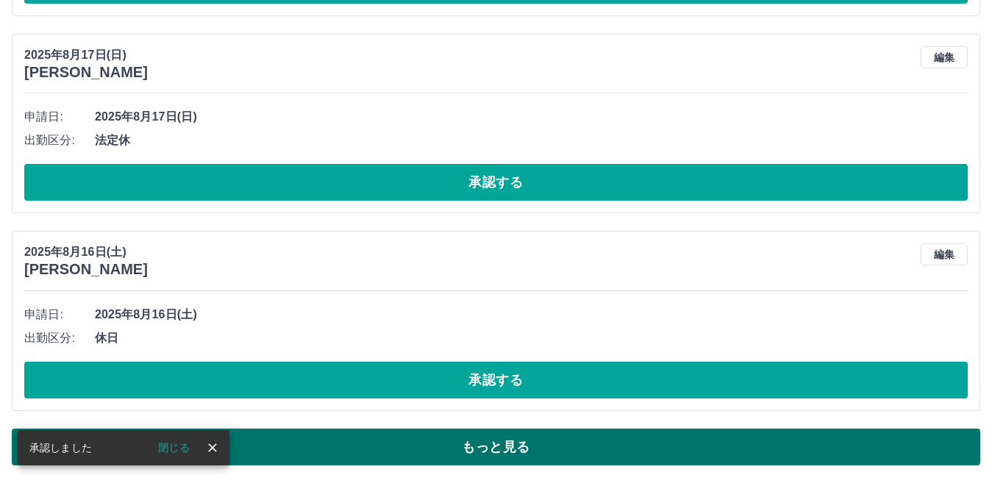
click at [511, 446] on button "もっと見る" at bounding box center [496, 447] width 969 height 37
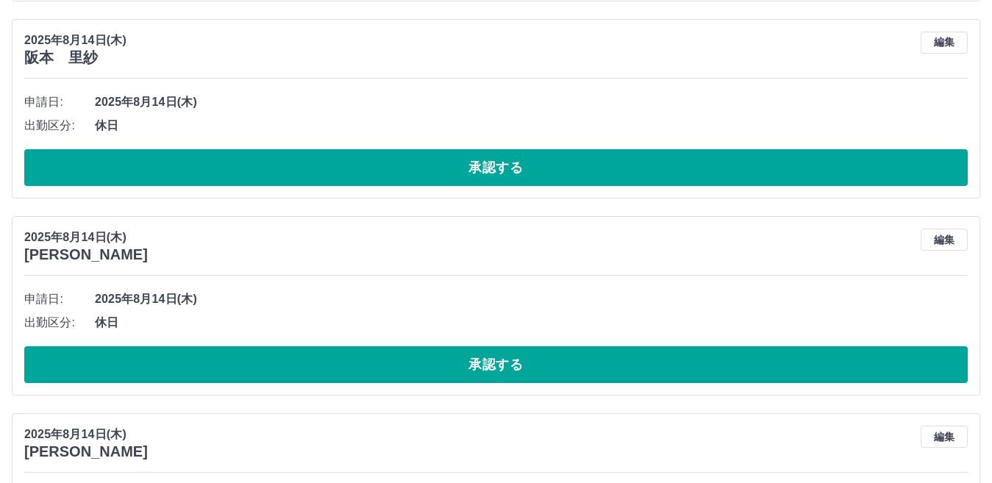
scroll to position [11851, 0]
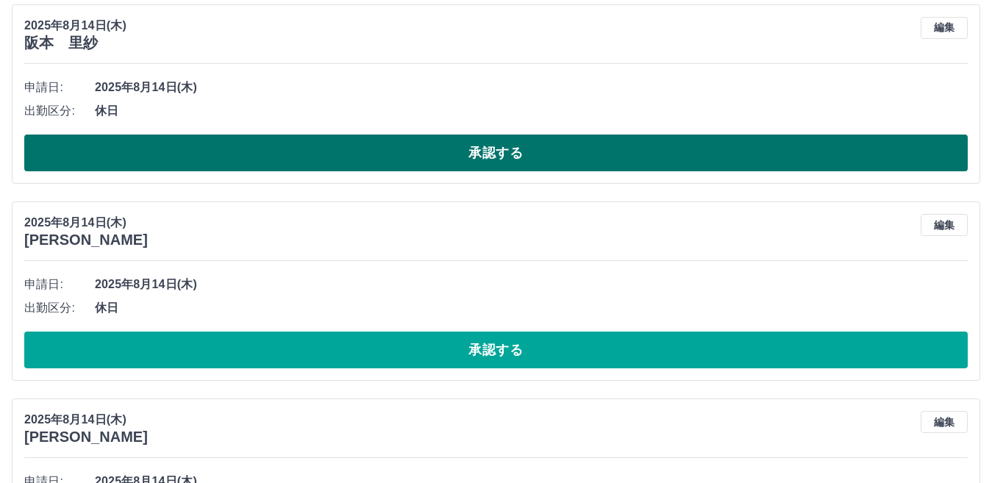
click at [476, 147] on button "承認する" at bounding box center [496, 153] width 944 height 37
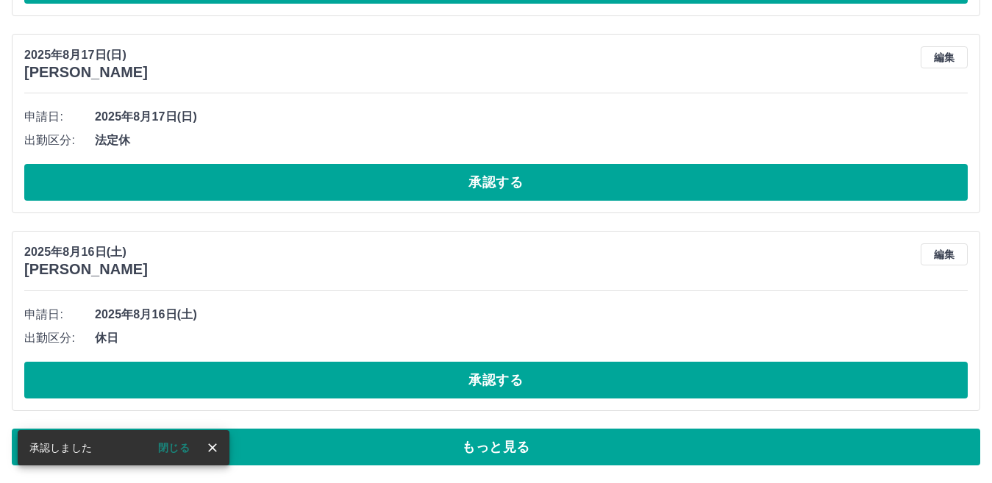
scroll to position [8466, 0]
click at [491, 445] on button "もっと見る" at bounding box center [496, 447] width 969 height 37
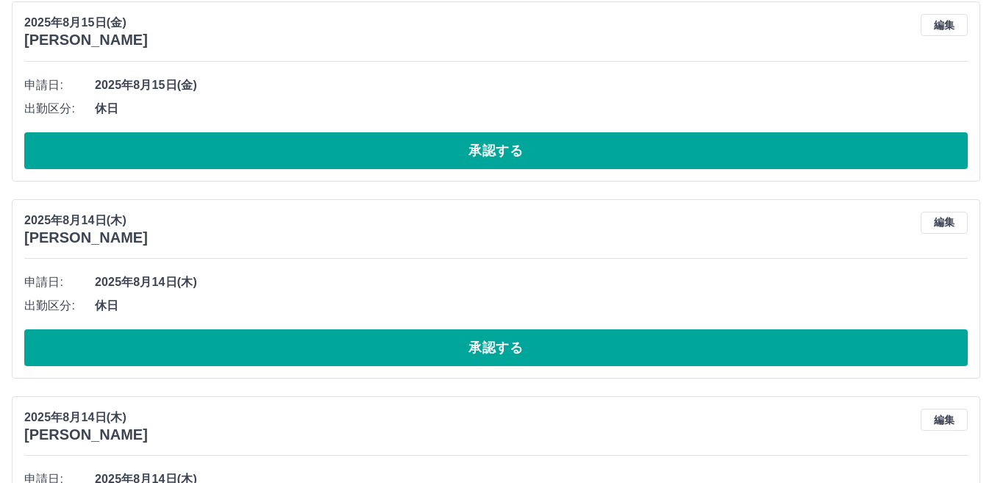
scroll to position [11630, 0]
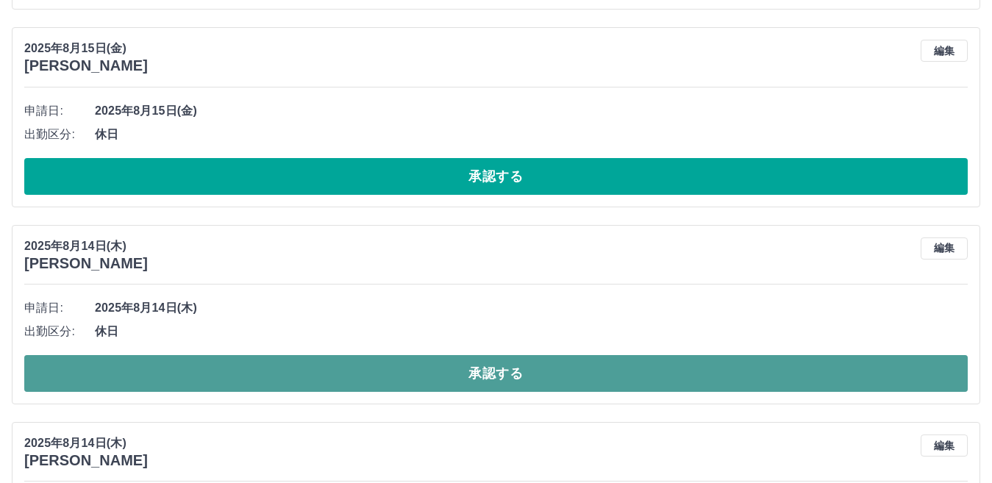
click at [504, 368] on button "承認する" at bounding box center [496, 373] width 944 height 37
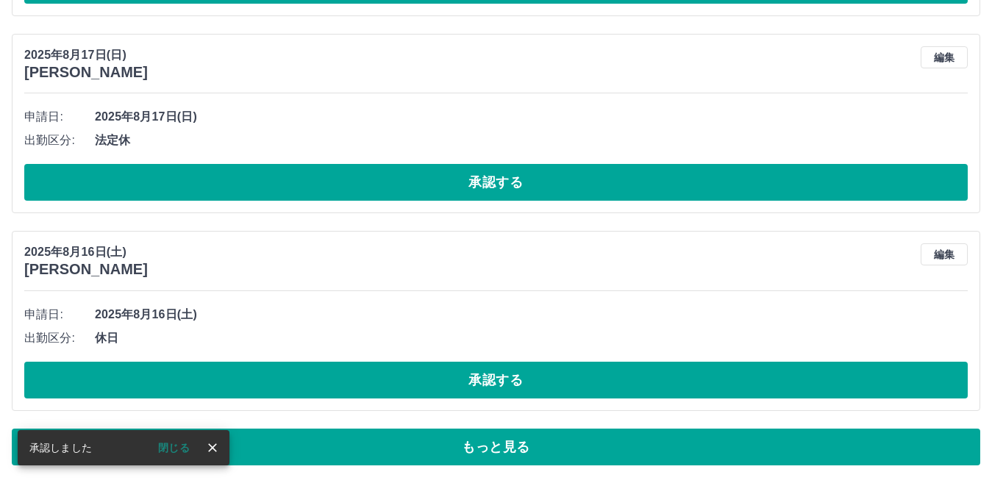
scroll to position [8466, 0]
click at [517, 441] on button "もっと見る" at bounding box center [496, 447] width 969 height 37
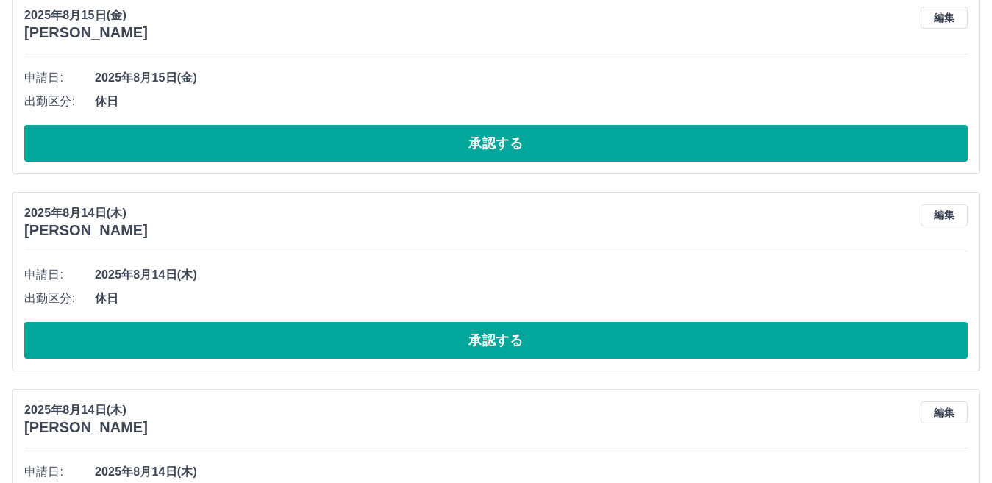
scroll to position [11703, 0]
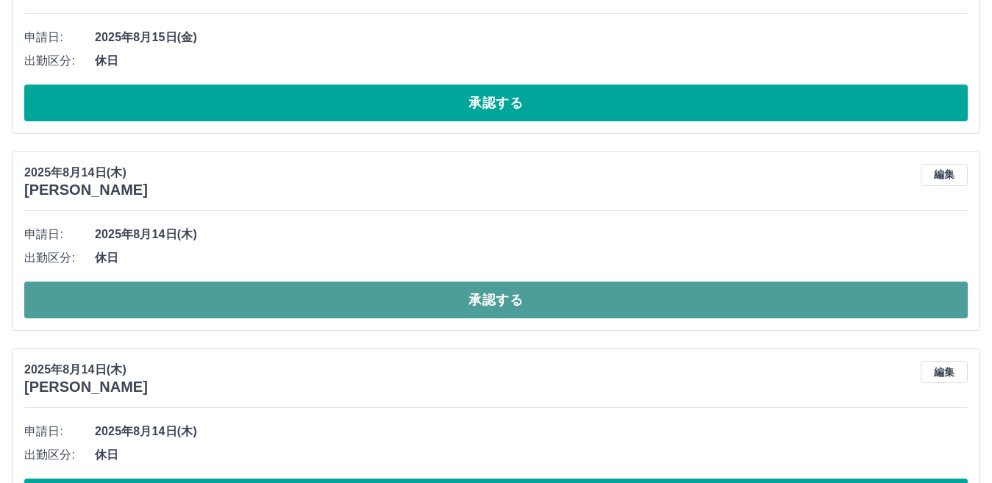
click at [527, 304] on button "承認する" at bounding box center [496, 300] width 944 height 37
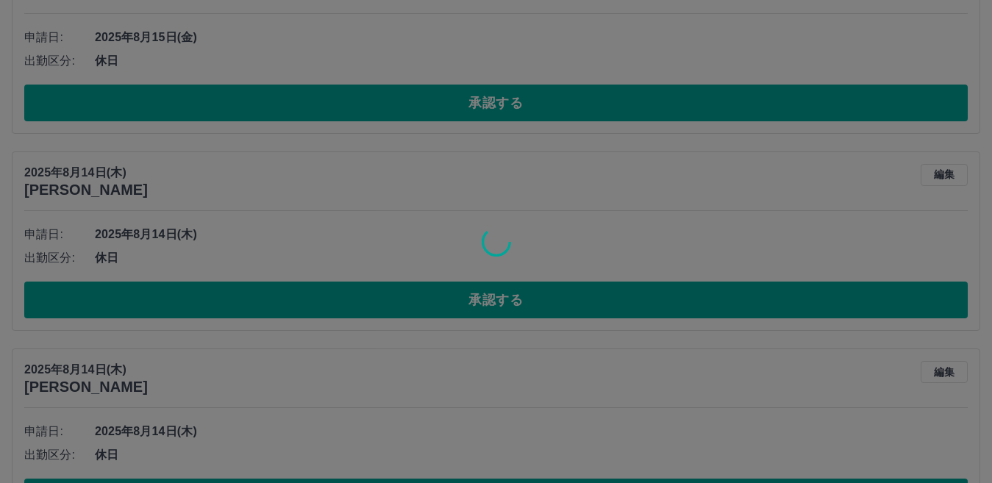
scroll to position [8466, 0]
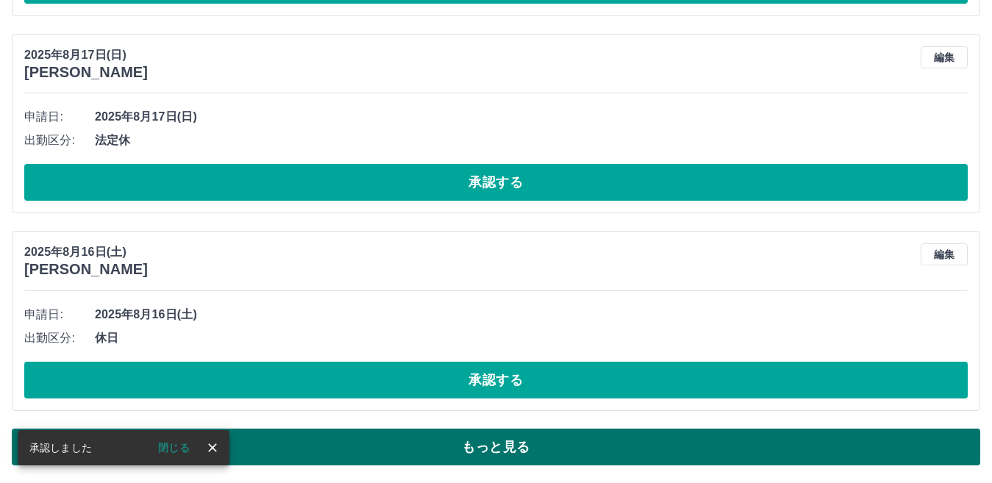
click at [532, 441] on button "もっと見る" at bounding box center [496, 447] width 969 height 37
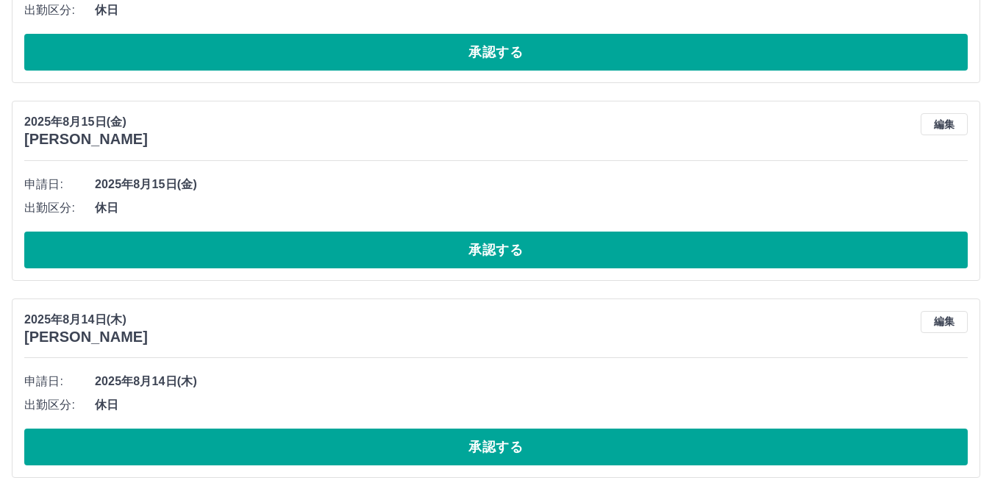
scroll to position [11630, 0]
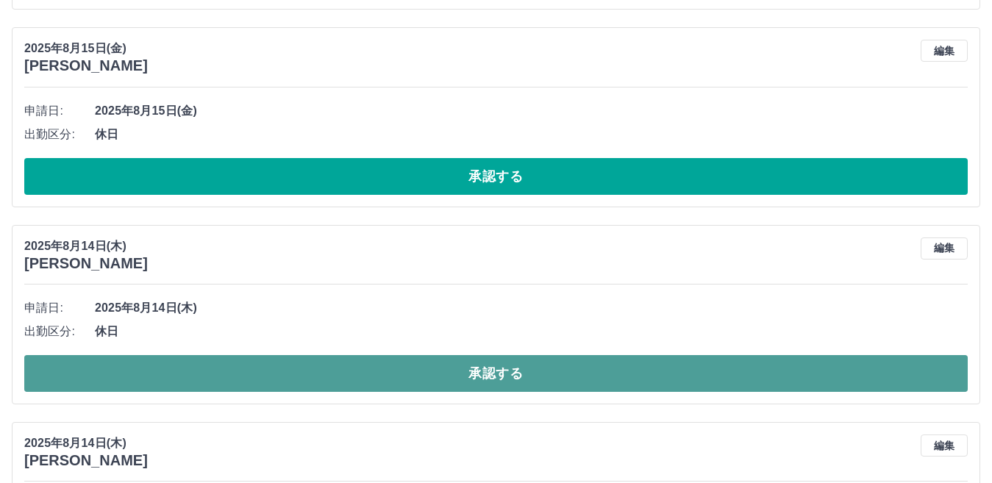
click at [540, 374] on button "承認する" at bounding box center [496, 373] width 944 height 37
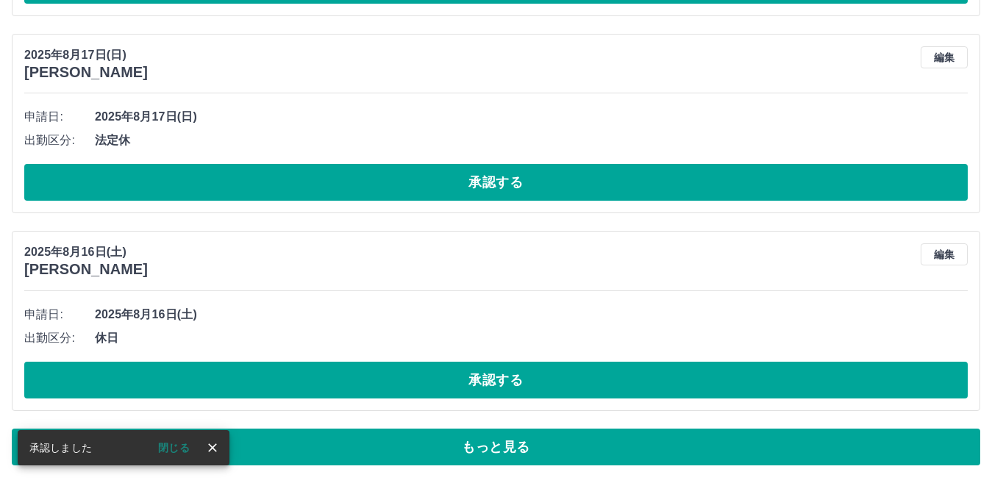
scroll to position [8466, 0]
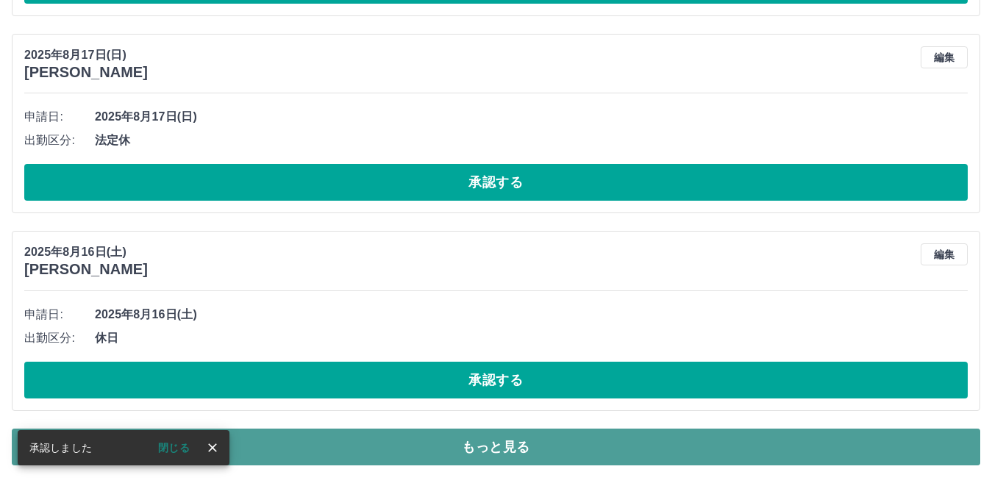
click at [512, 438] on button "もっと見る" at bounding box center [496, 447] width 969 height 37
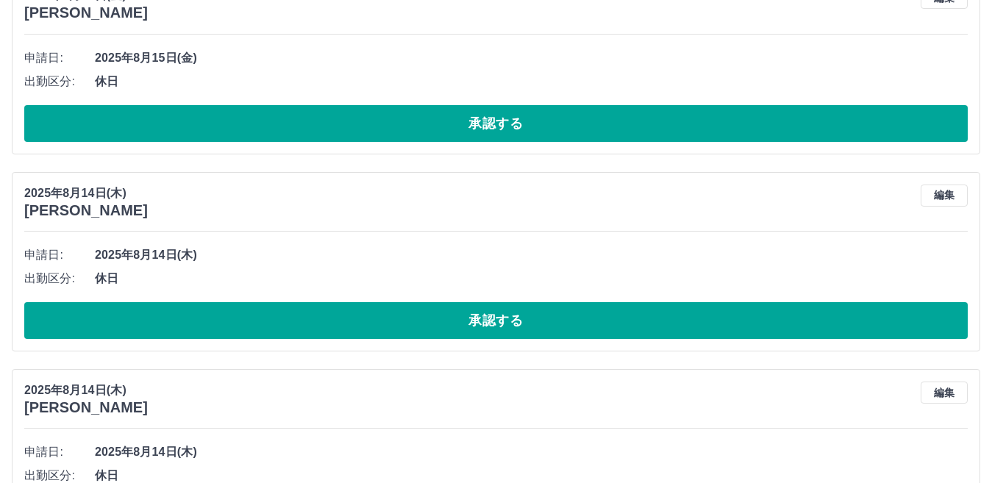
scroll to position [11777, 0]
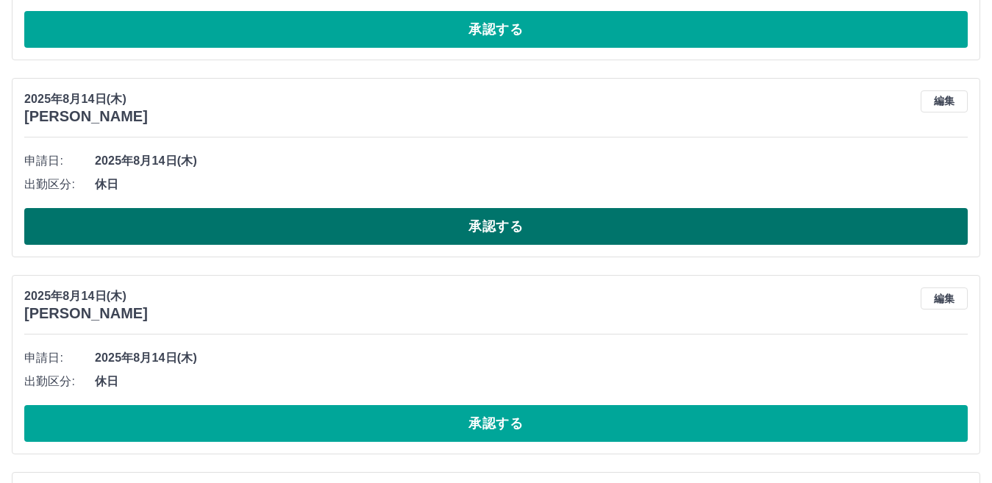
click at [559, 219] on button "承認する" at bounding box center [496, 226] width 944 height 37
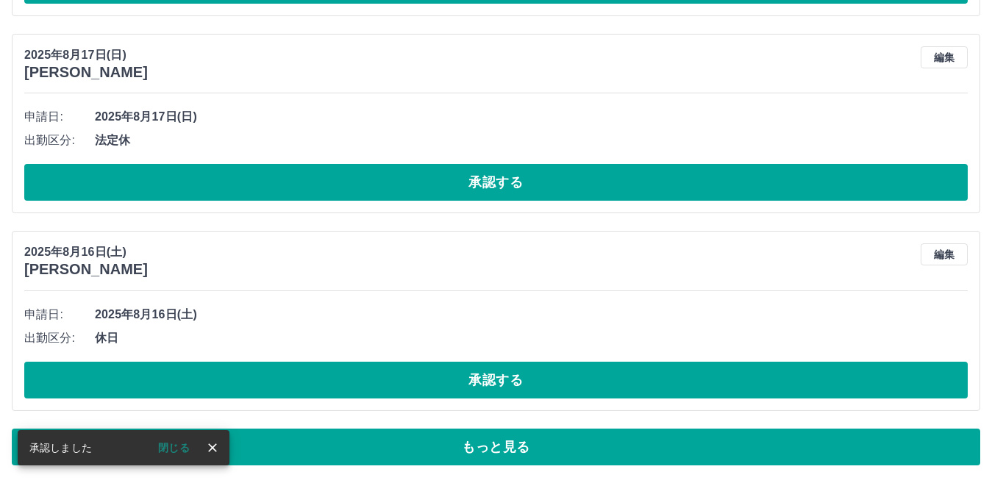
scroll to position [8466, 0]
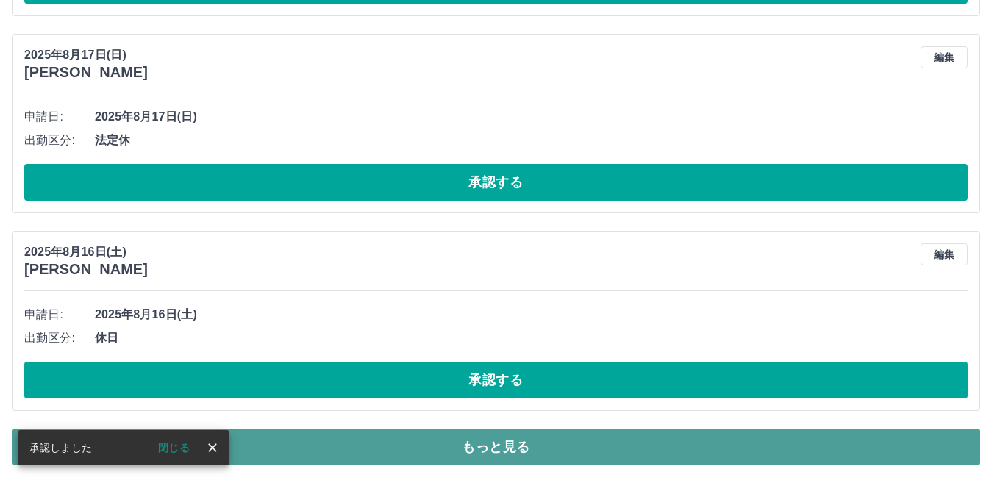
click at [562, 440] on button "もっと見る" at bounding box center [496, 447] width 969 height 37
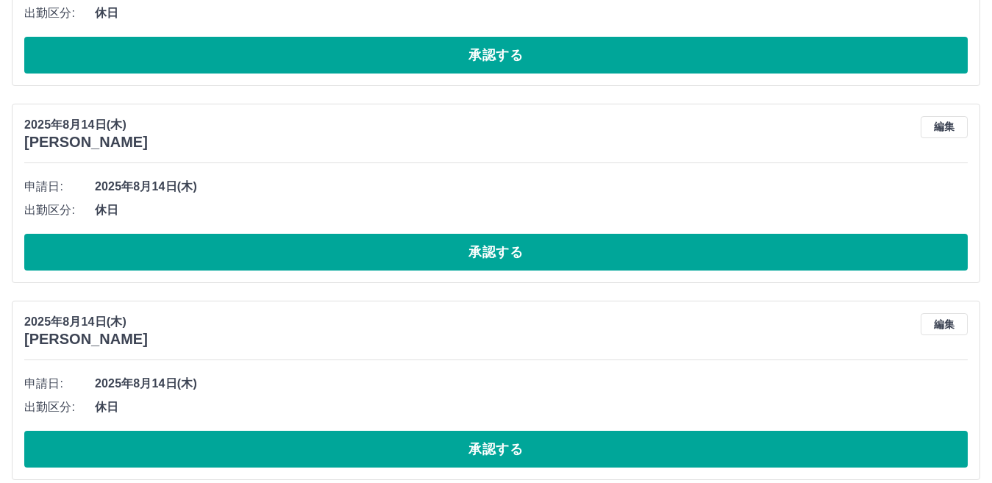
scroll to position [11777, 0]
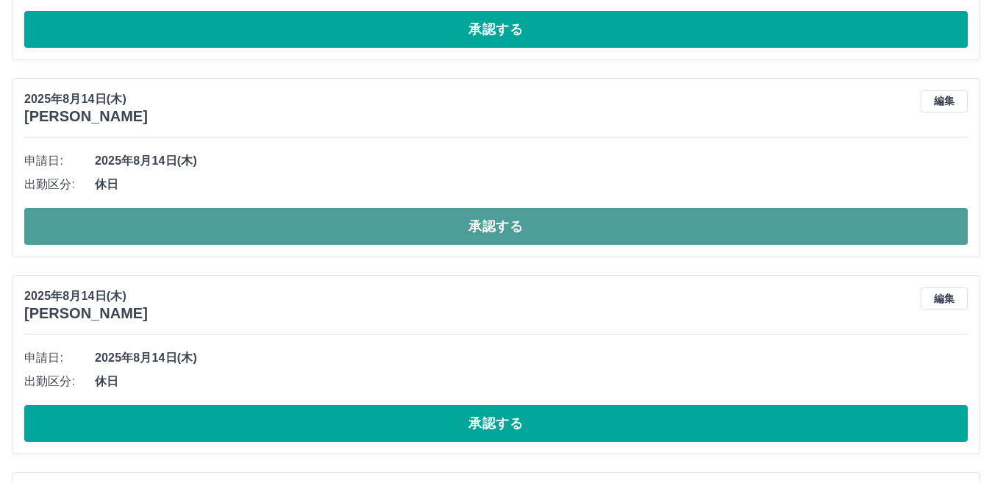
click at [569, 232] on button "承認する" at bounding box center [496, 226] width 944 height 37
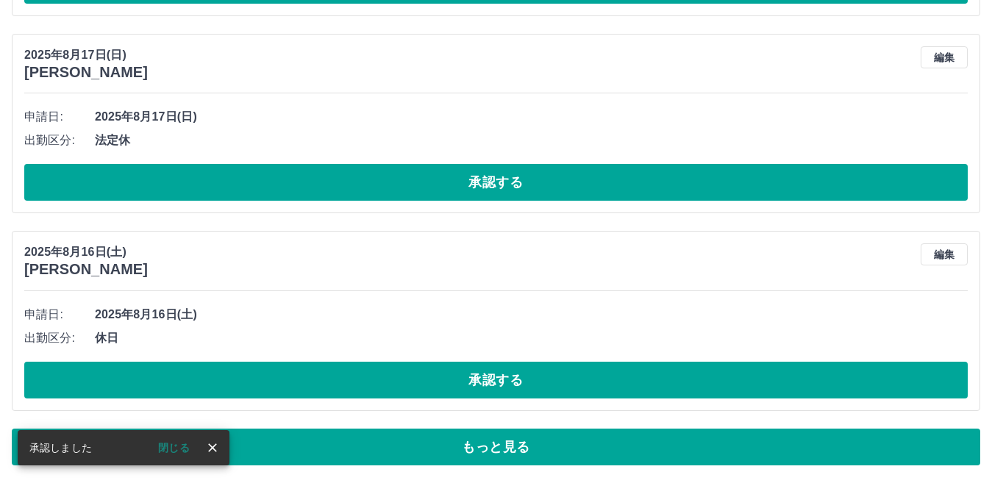
scroll to position [8466, 0]
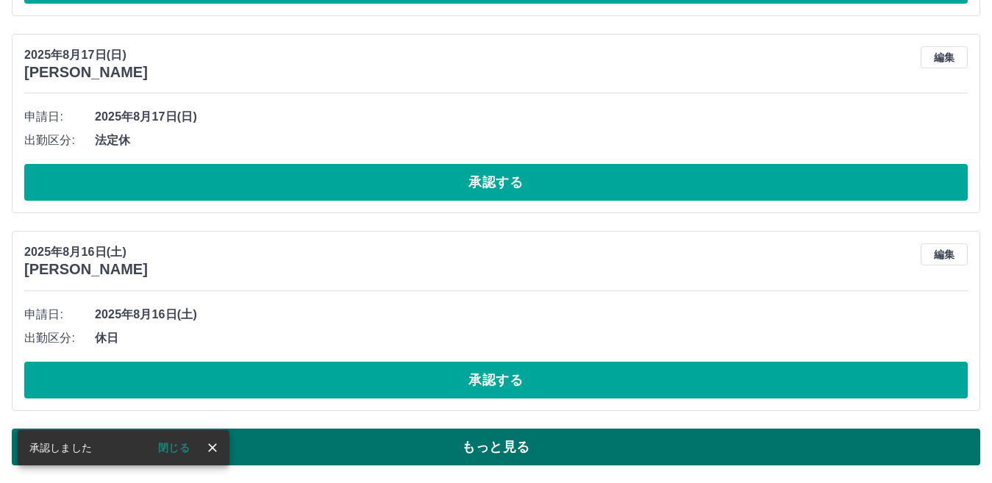
click at [511, 457] on button "もっと見る" at bounding box center [496, 447] width 969 height 37
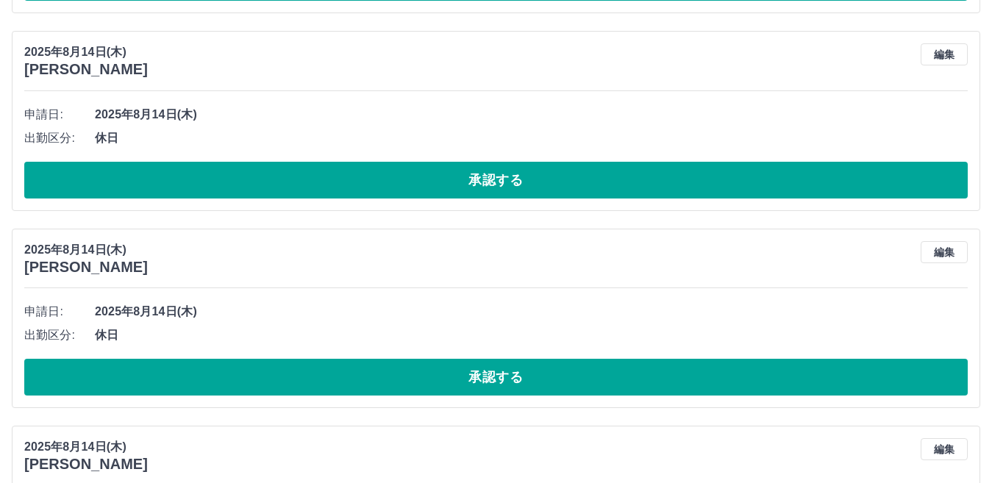
scroll to position [12439, 0]
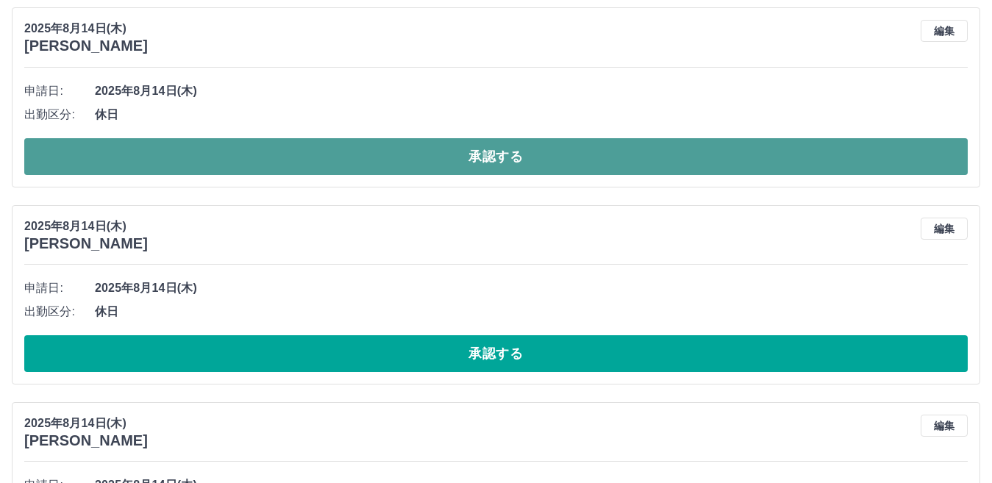
click at [486, 146] on button "承認する" at bounding box center [496, 156] width 944 height 37
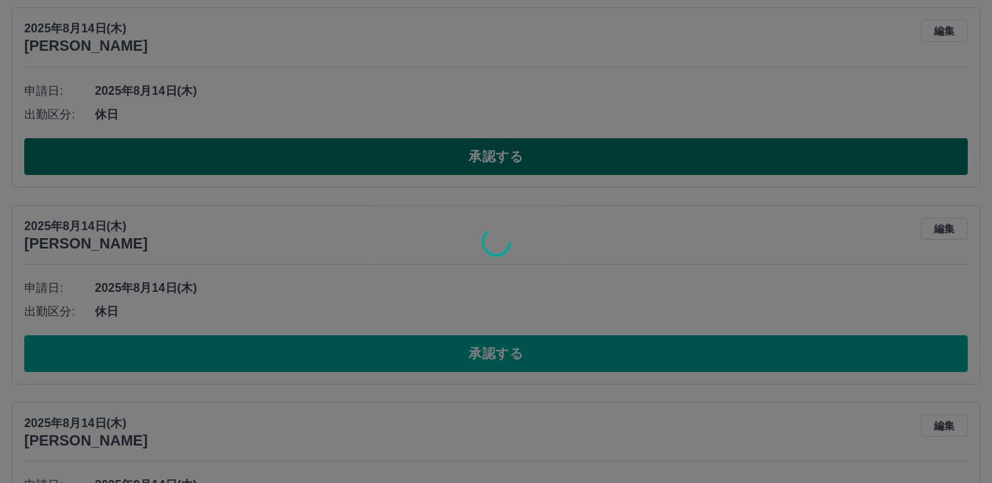
scroll to position [8466, 0]
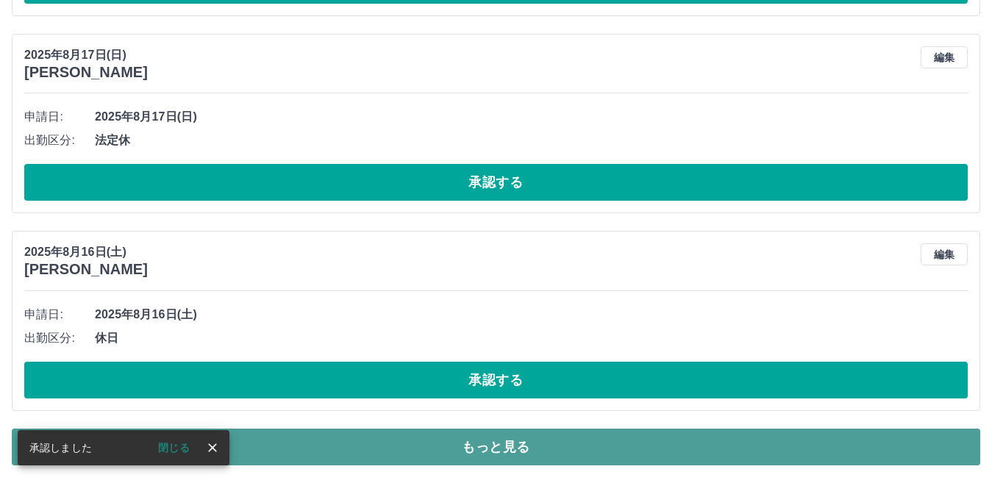
click at [514, 452] on button "もっと見る" at bounding box center [496, 447] width 969 height 37
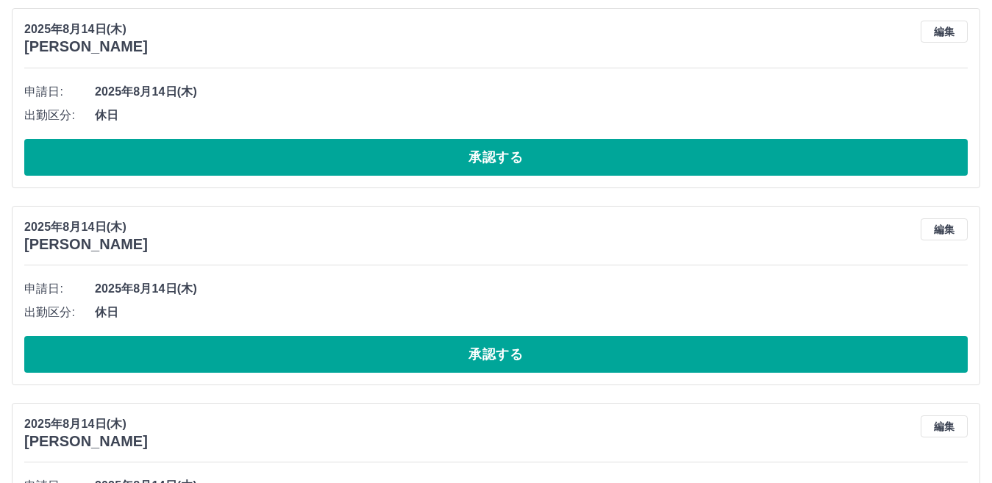
scroll to position [12513, 0]
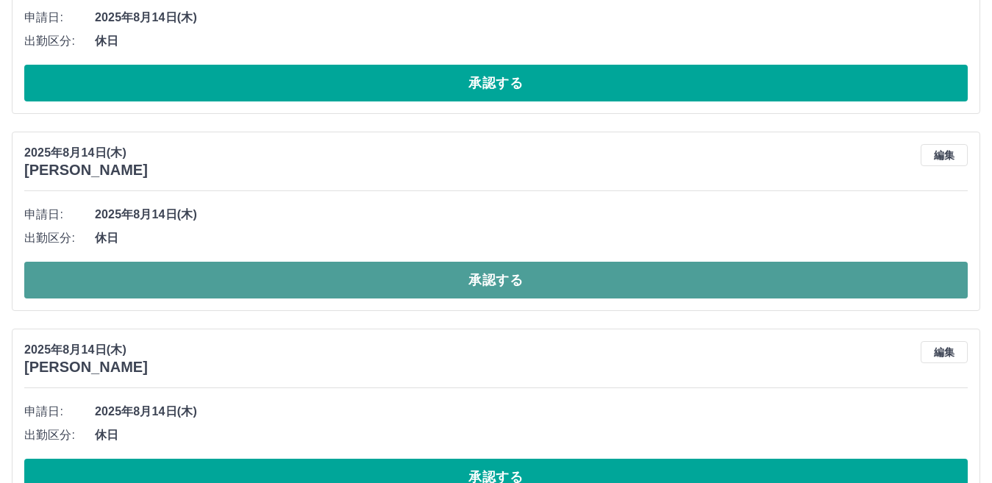
click at [540, 285] on button "承認する" at bounding box center [496, 280] width 944 height 37
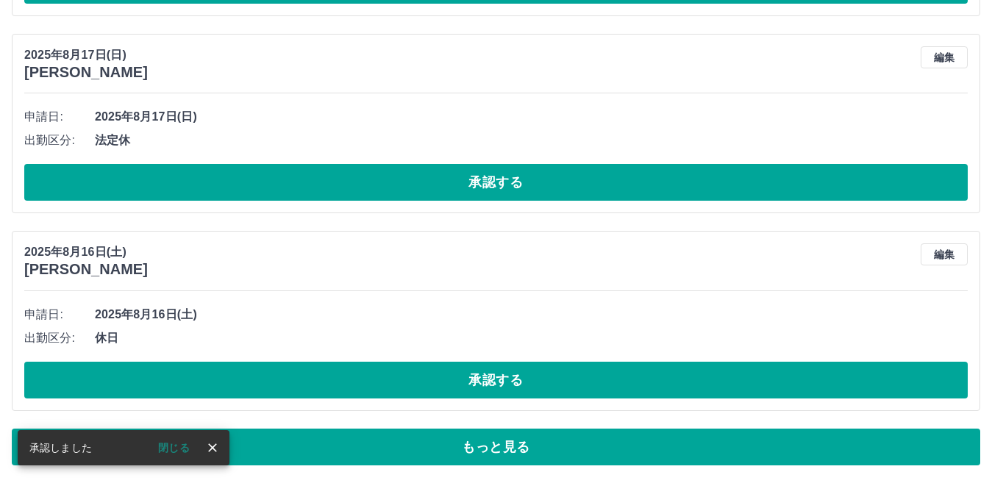
scroll to position [8466, 0]
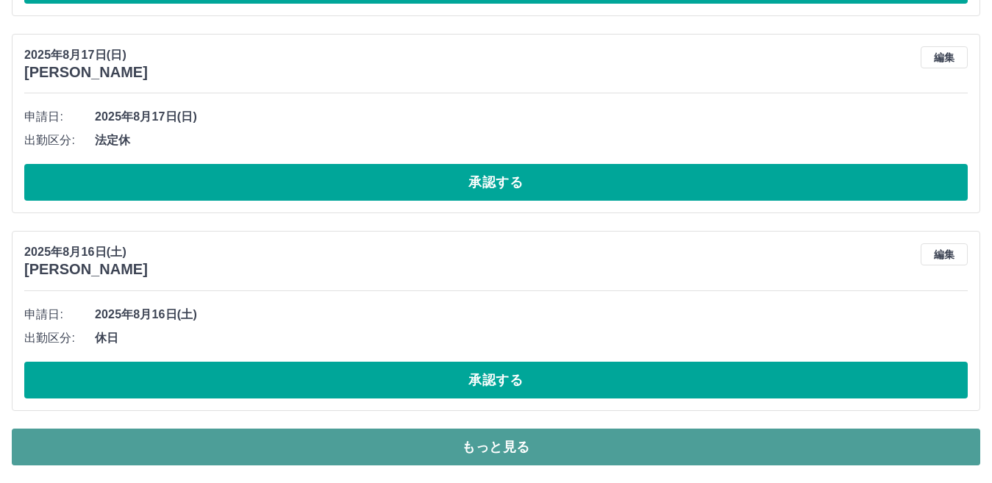
click at [599, 448] on button "もっと見る" at bounding box center [496, 447] width 969 height 37
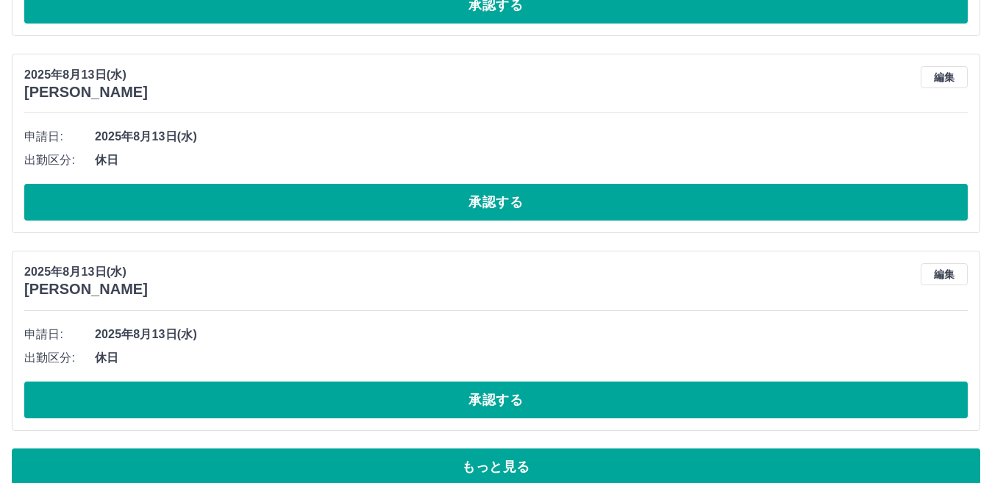
scroll to position [13401, 0]
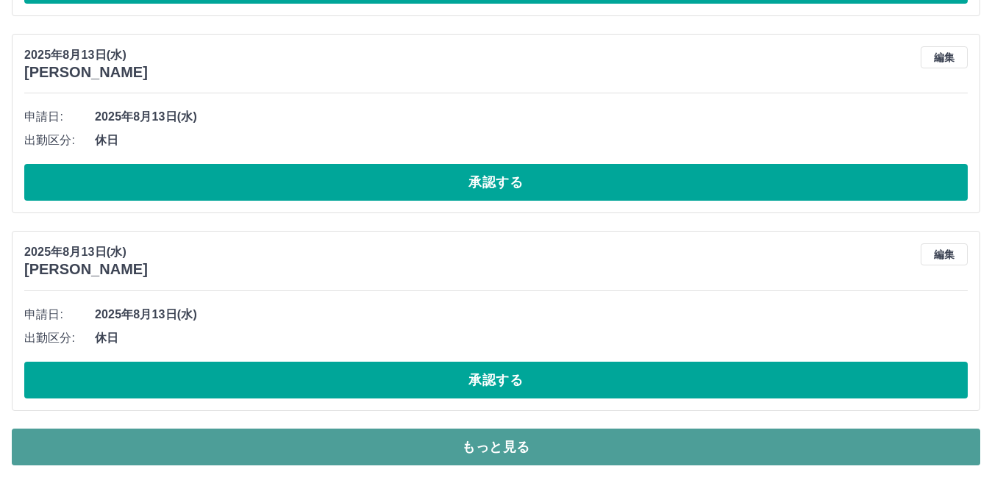
click at [537, 440] on button "もっと見る" at bounding box center [496, 447] width 969 height 37
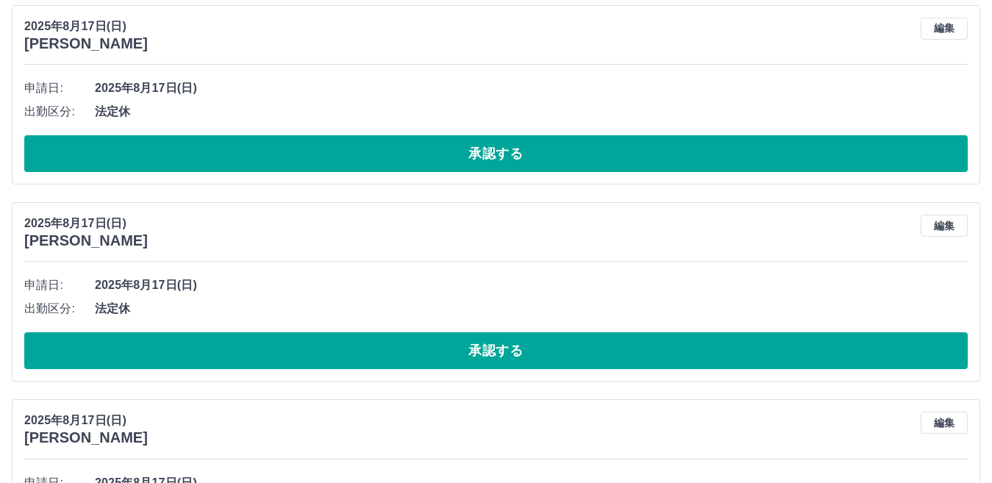
scroll to position [7639, 0]
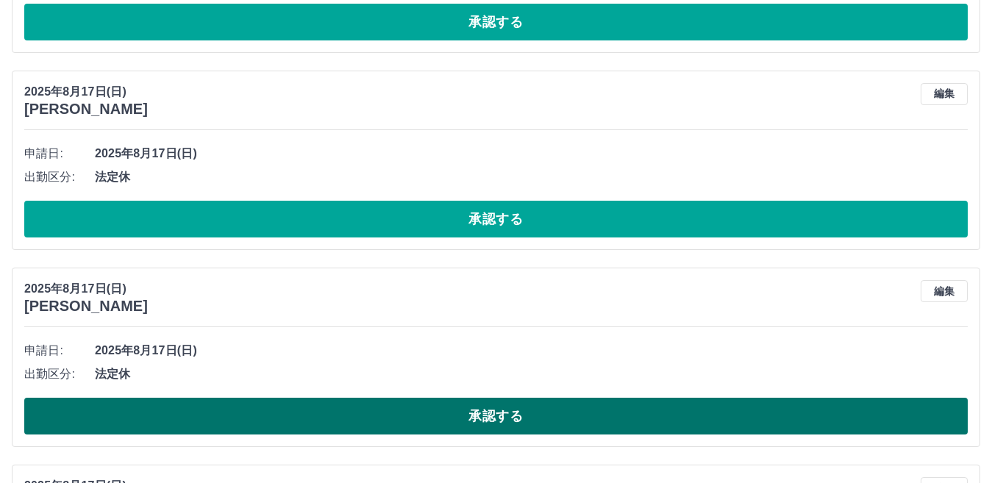
click at [426, 419] on button "承認する" at bounding box center [496, 416] width 944 height 37
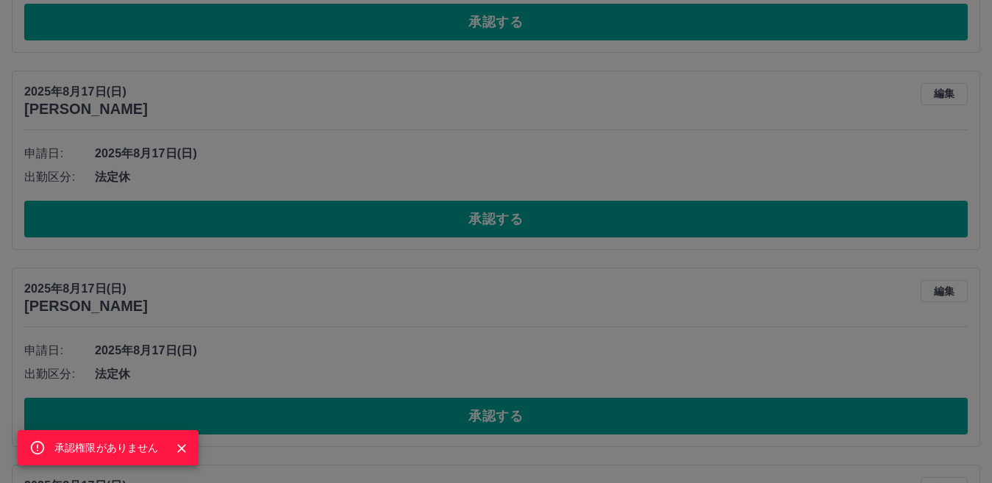
click at [174, 448] on icon "Close" at bounding box center [181, 448] width 15 height 15
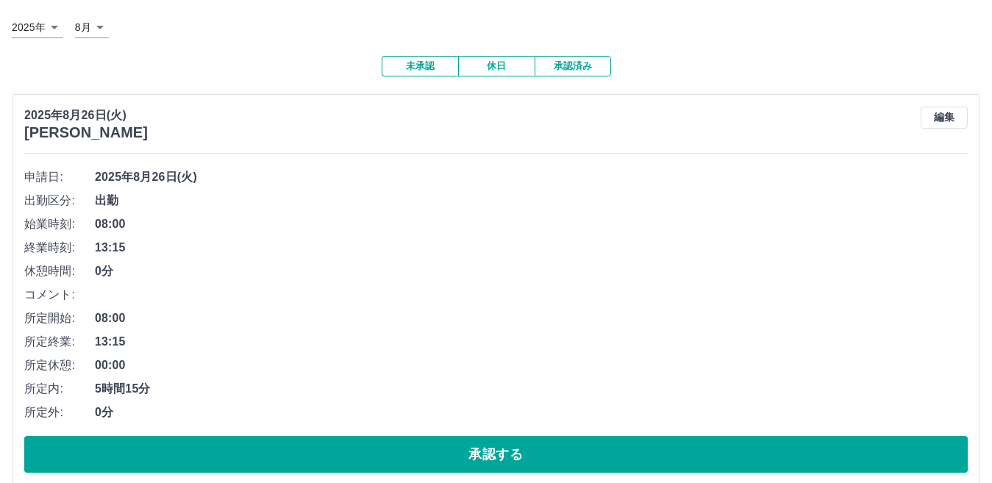
scroll to position [0, 0]
